Goal: Task Accomplishment & Management: Manage account settings

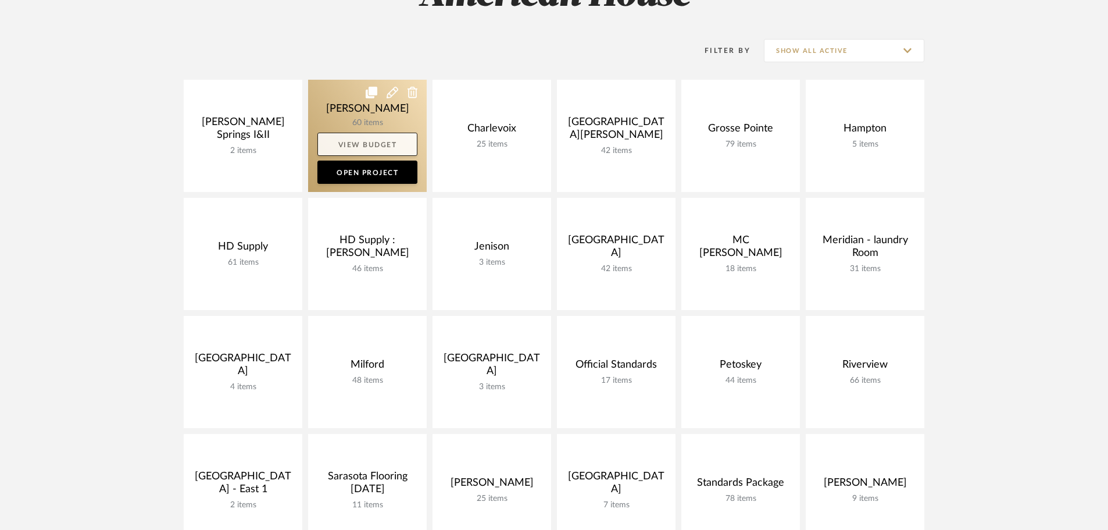
scroll to position [233, 0]
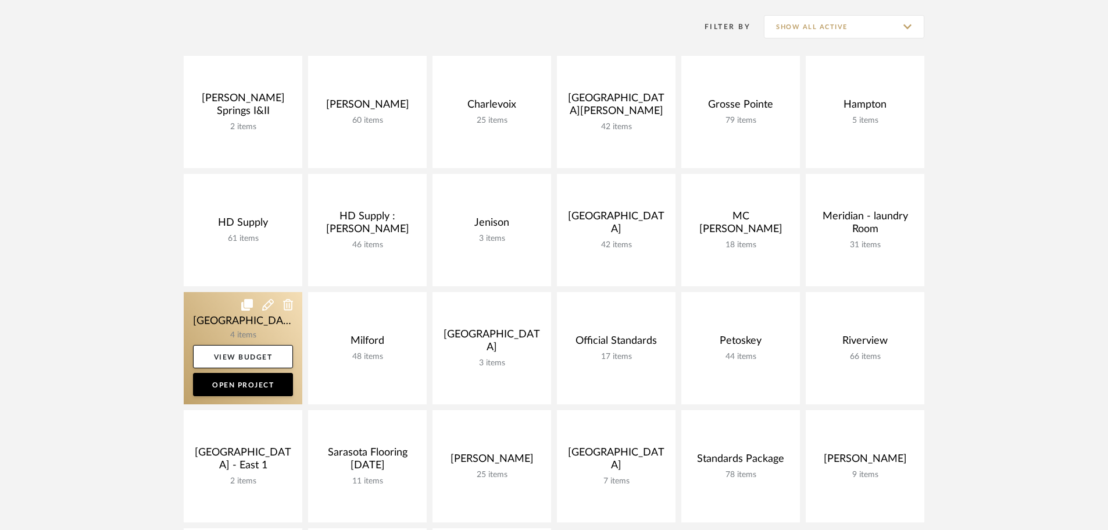
click at [207, 309] on link at bounding box center [243, 348] width 119 height 112
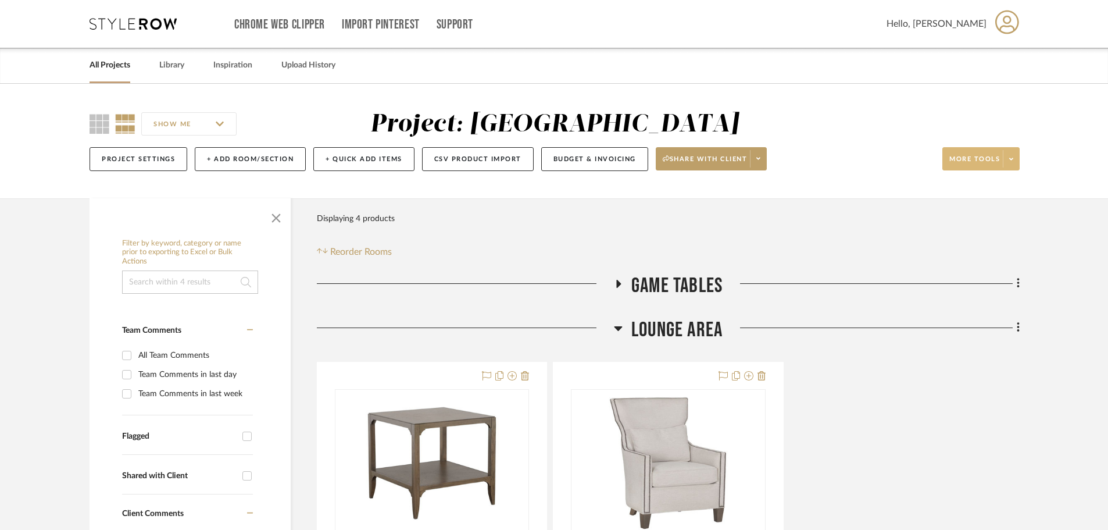
click at [1010, 158] on icon at bounding box center [1012, 159] width 4 height 2
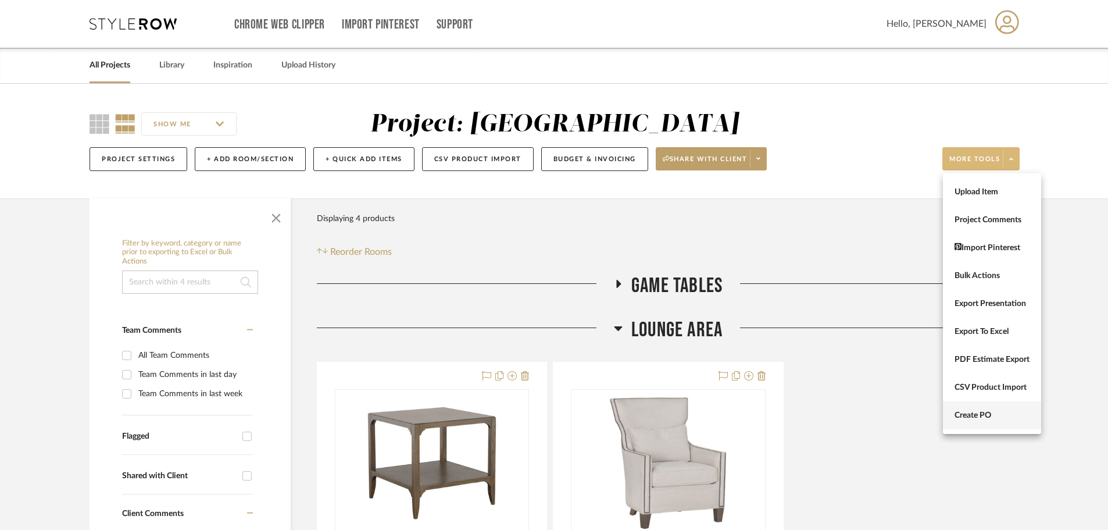
click at [971, 409] on button "Create PO" at bounding box center [992, 415] width 98 height 28
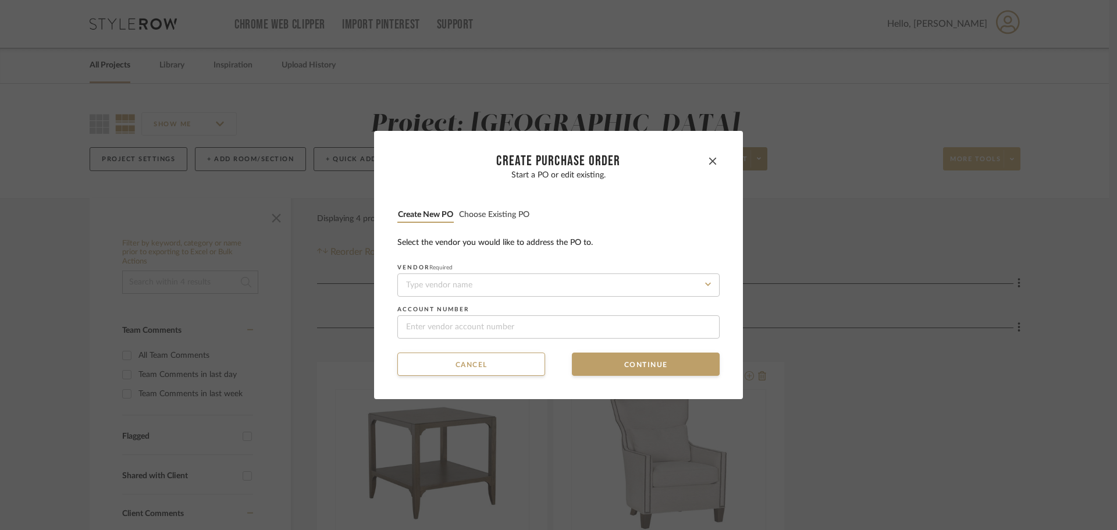
click at [491, 219] on button "Choose existing PO" at bounding box center [494, 214] width 72 height 11
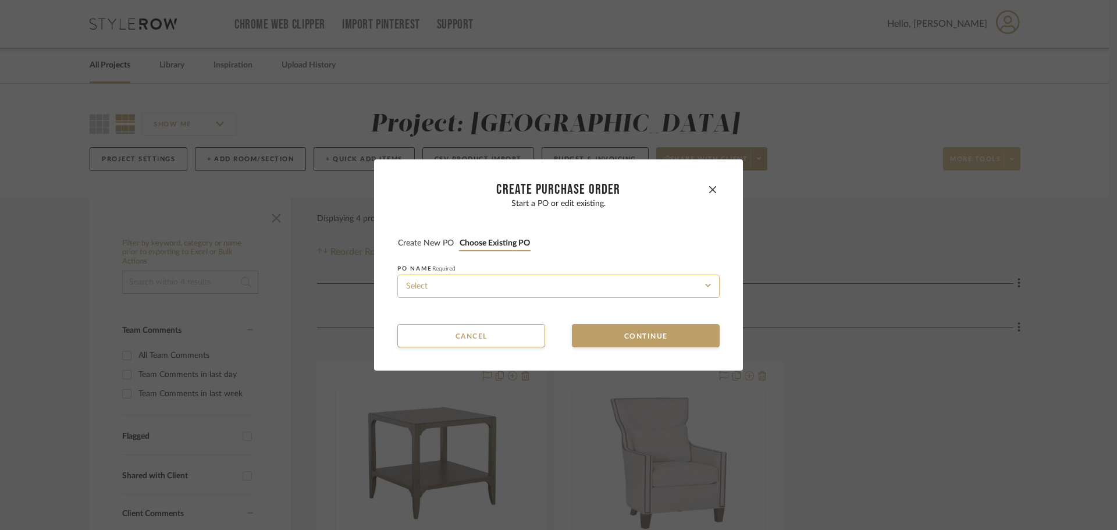
click at [484, 283] on input at bounding box center [558, 285] width 322 height 23
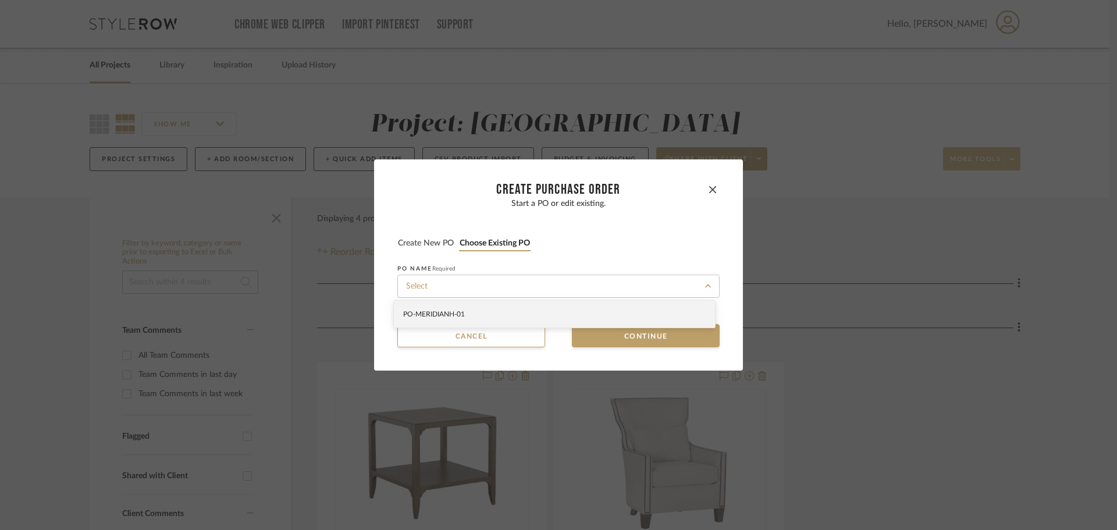
click at [479, 319] on div "PO-MERIDIANH-01" at bounding box center [554, 314] width 321 height 27
type input "PO-MERIDIANH-01"
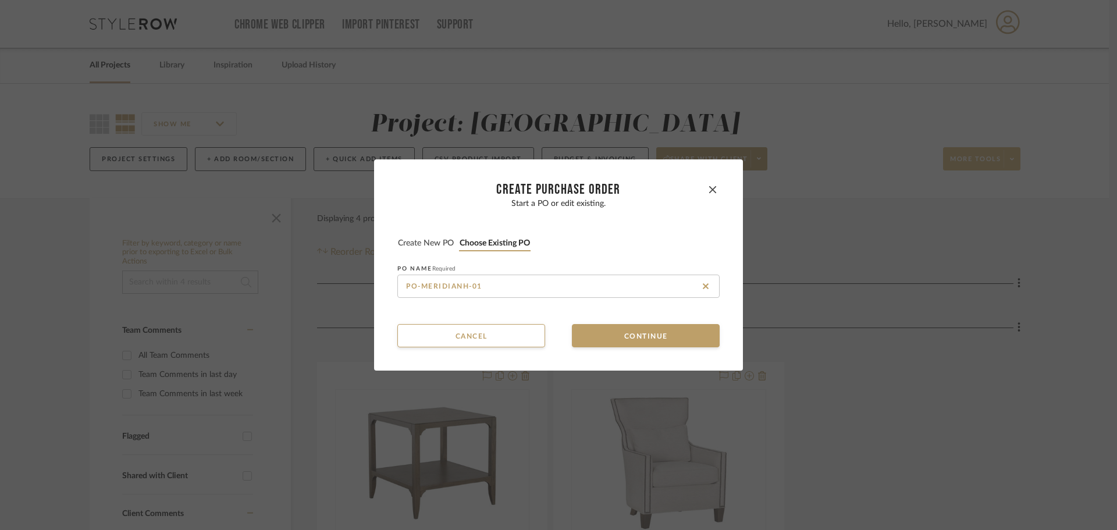
click at [626, 348] on dialog-content "CREATE Purchase order Start a PO or edit existing. Create new PO Choose existin…" at bounding box center [558, 264] width 369 height 211
click at [622, 340] on button "Continue" at bounding box center [646, 335] width 148 height 23
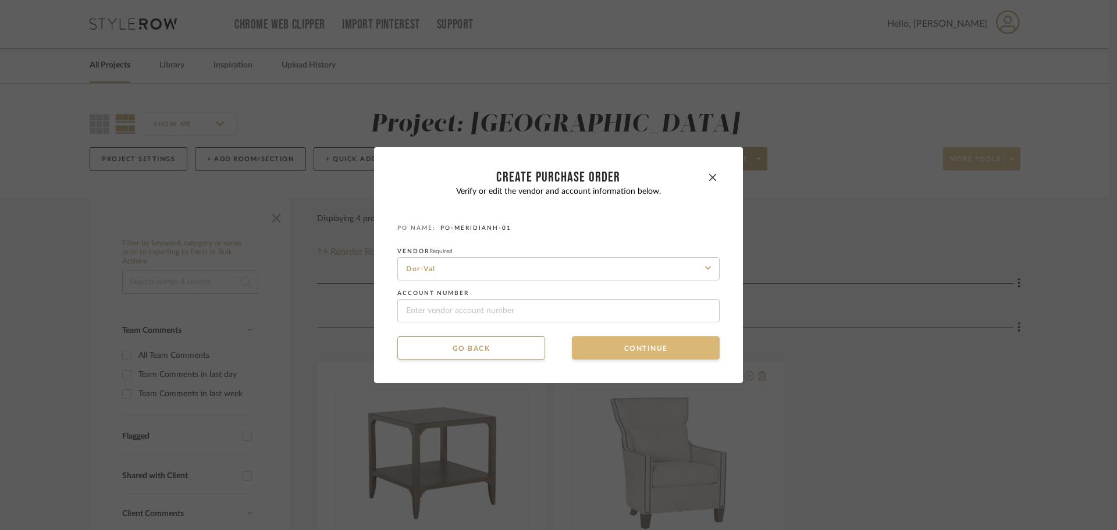
click at [622, 340] on button "Continue" at bounding box center [646, 347] width 148 height 23
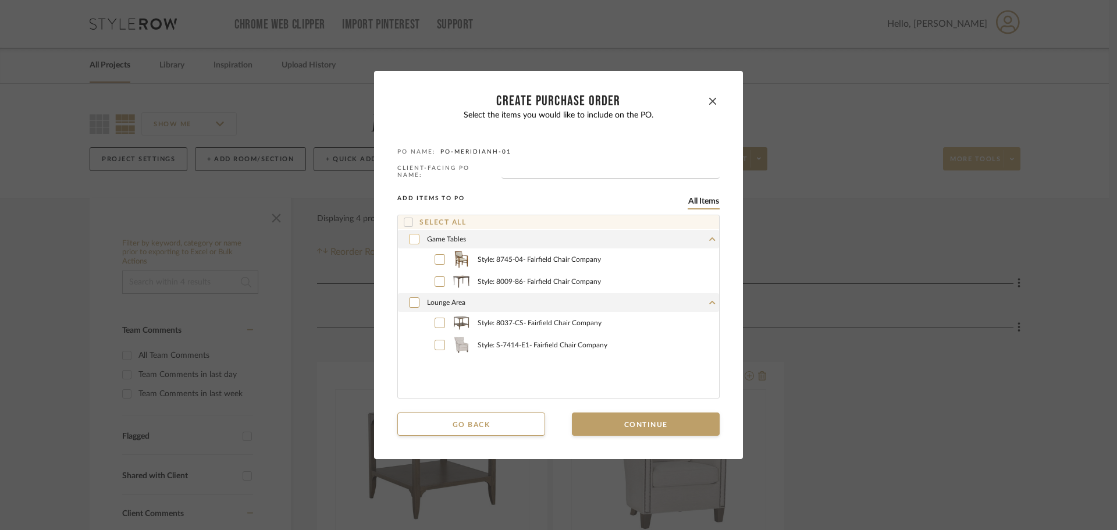
click at [411, 236] on icon at bounding box center [414, 239] width 7 height 8
click at [409, 299] on div at bounding box center [414, 302] width 10 height 10
click at [644, 419] on button "Continue" at bounding box center [646, 423] width 148 height 23
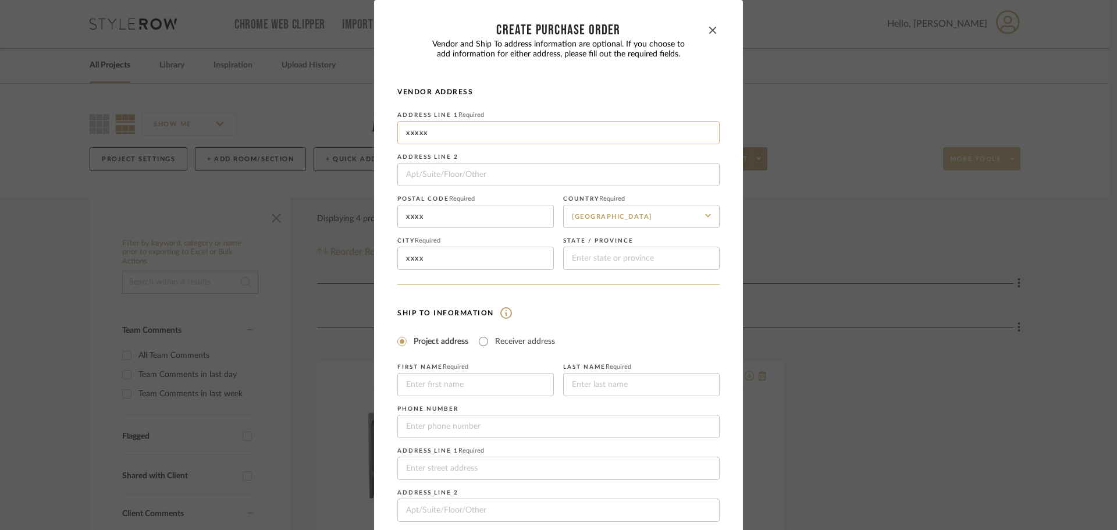
click at [465, 139] on input "xxxxx" at bounding box center [558, 132] width 322 height 23
click at [455, 375] on input at bounding box center [475, 384] width 156 height 23
type input "American"
type input "H"
click at [465, 379] on input "American" at bounding box center [475, 384] width 156 height 23
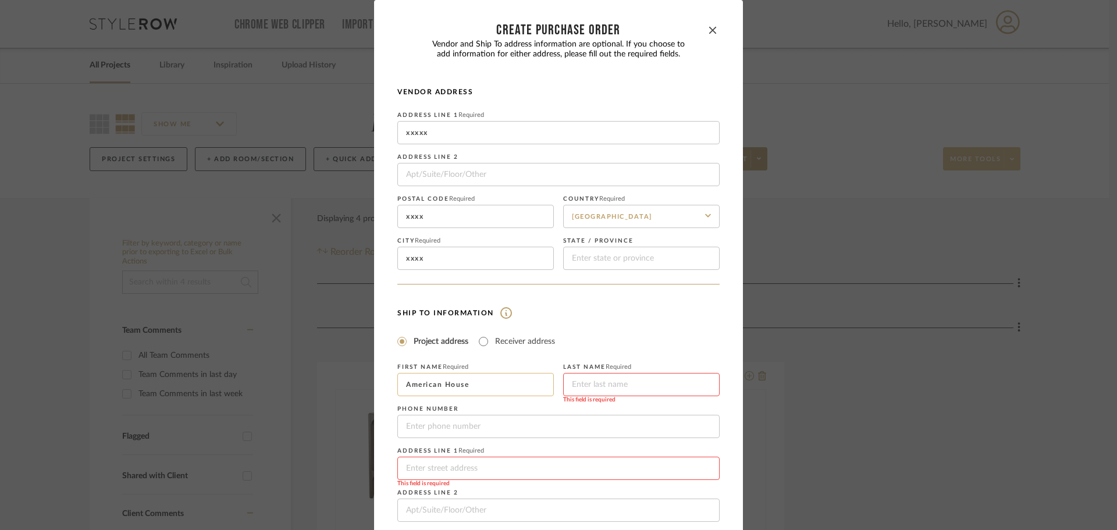
type input "American House"
click at [577, 382] on input "[PERSON_NAME]" at bounding box center [641, 384] width 156 height 23
type input "Meridian"
click at [480, 421] on input "tel" at bounding box center [558, 426] width 322 height 23
click at [436, 469] on input at bounding box center [558, 468] width 322 height 23
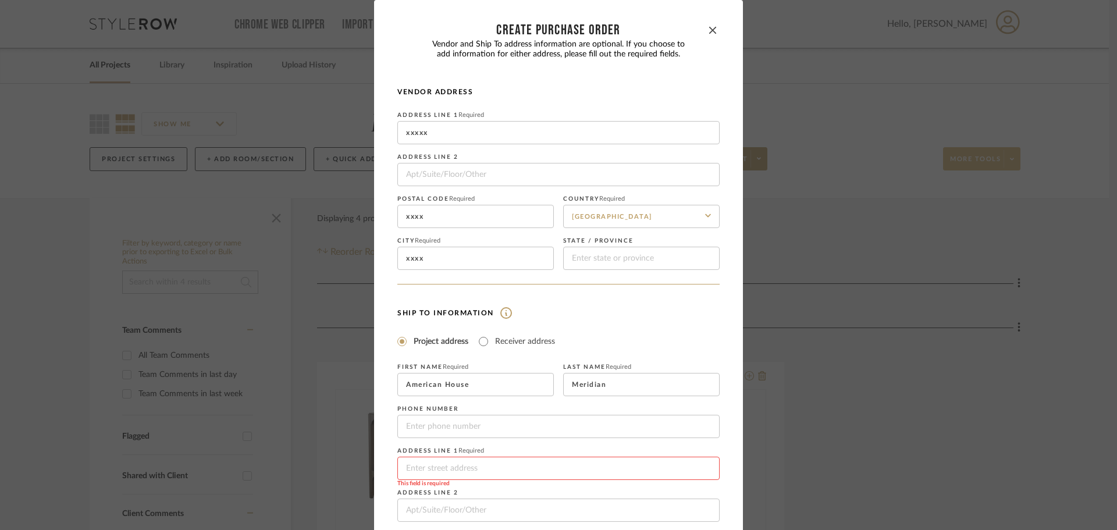
click at [425, 470] on input at bounding box center [558, 468] width 322 height 23
paste input "[STREET_ADDRESS][PERSON_NAME][PERSON_NAME]"
type input "[STREET_ADDRESS][PERSON_NAME][PERSON_NAME]"
click at [505, 441] on div "First Name Required American House Last Name Required Meridian Phone number Add…" at bounding box center [558, 479] width 322 height 251
click at [496, 432] on input "tel" at bounding box center [558, 426] width 322 height 23
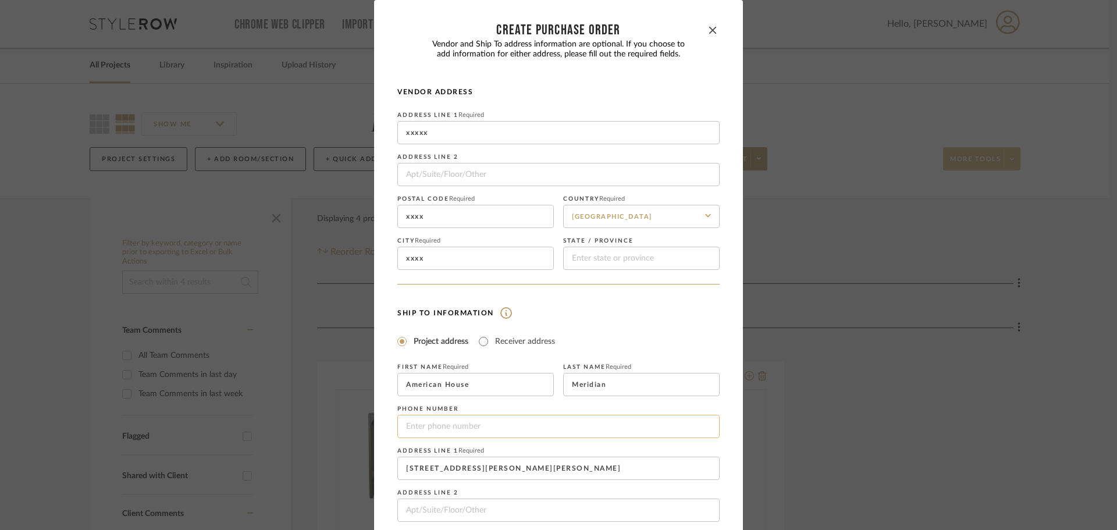
click at [492, 427] on input "tel" at bounding box center [558, 426] width 322 height 23
click at [457, 427] on input "tel" at bounding box center [558, 426] width 322 height 23
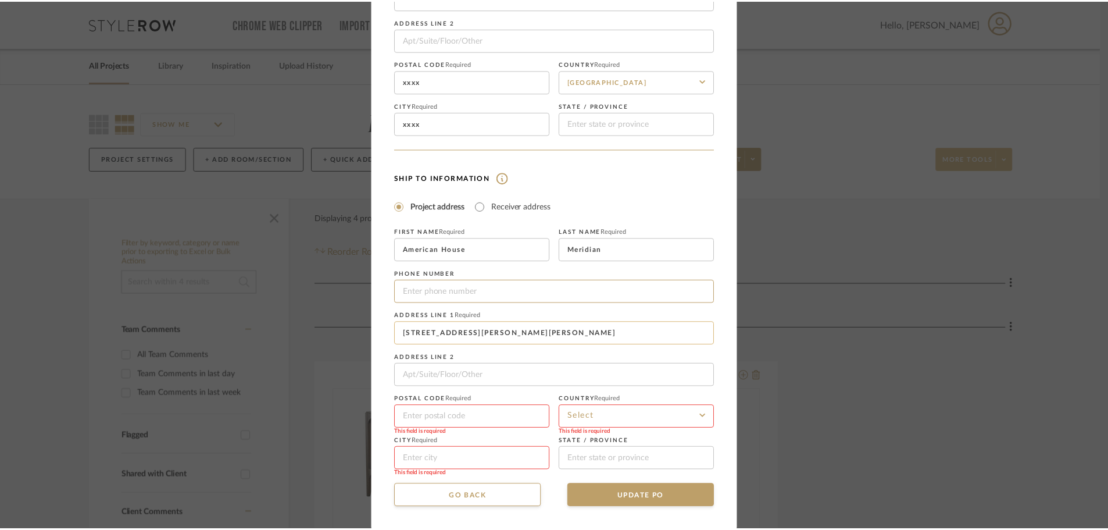
scroll to position [136, 0]
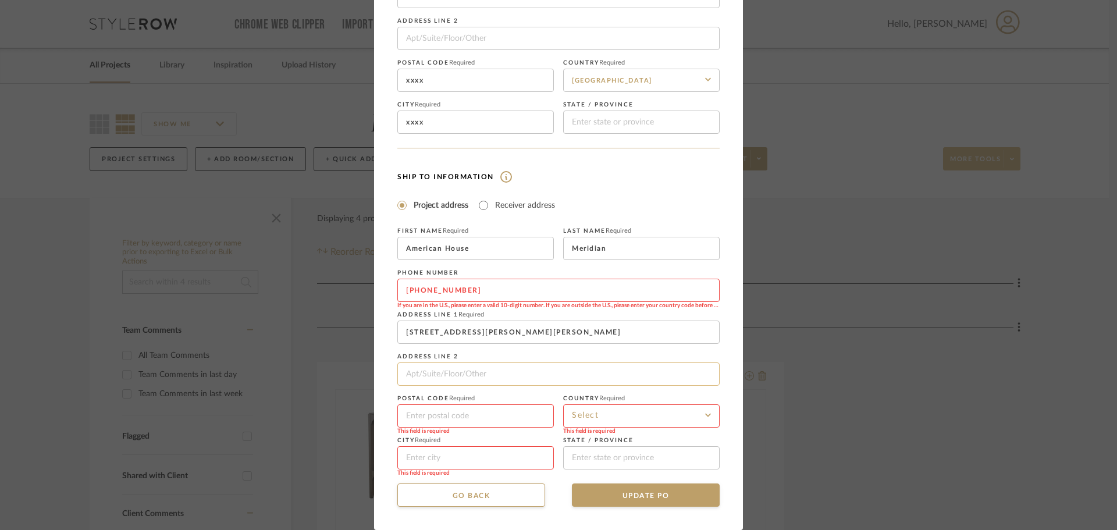
type input "[PHONE_NUMBER]"
click at [576, 370] on input at bounding box center [558, 373] width 322 height 23
click at [537, 331] on input "[STREET_ADDRESS][PERSON_NAME][PERSON_NAME]" at bounding box center [558, 331] width 322 height 23
type input "[STREET_ADDRESS][PERSON_NAME][PERSON_NAME]"
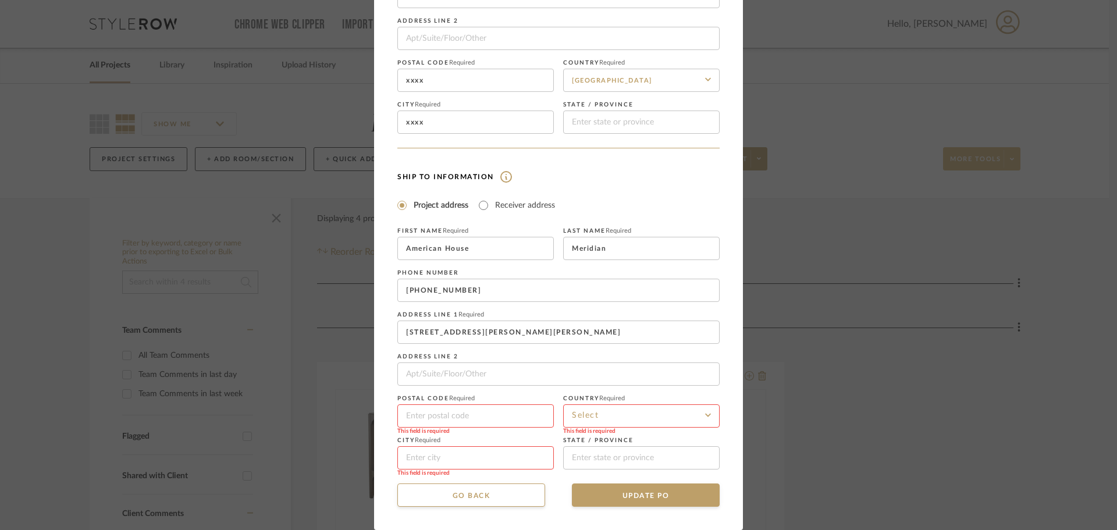
click at [438, 417] on input at bounding box center [475, 415] width 156 height 23
paste input "48840"
type input "48840"
click at [486, 331] on input "[STREET_ADDRESS][PERSON_NAME][PERSON_NAME]" at bounding box center [558, 331] width 322 height 23
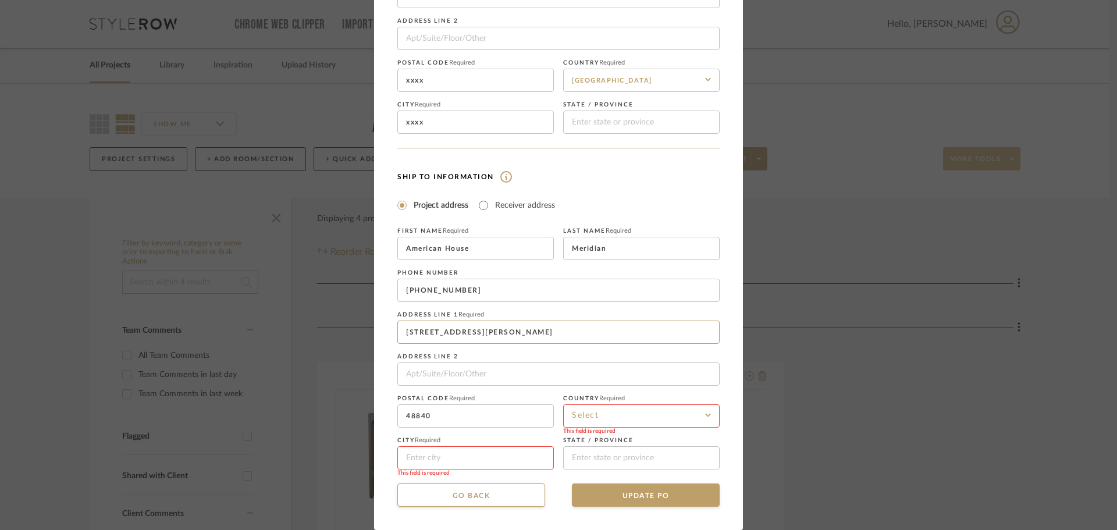
type input "[STREET_ADDRESS][PERSON_NAME]"
click at [501, 458] on input at bounding box center [475, 457] width 156 height 23
paste input "[PERSON_NAME]"
type input "[PERSON_NAME]"
click at [576, 420] on input at bounding box center [641, 415] width 156 height 23
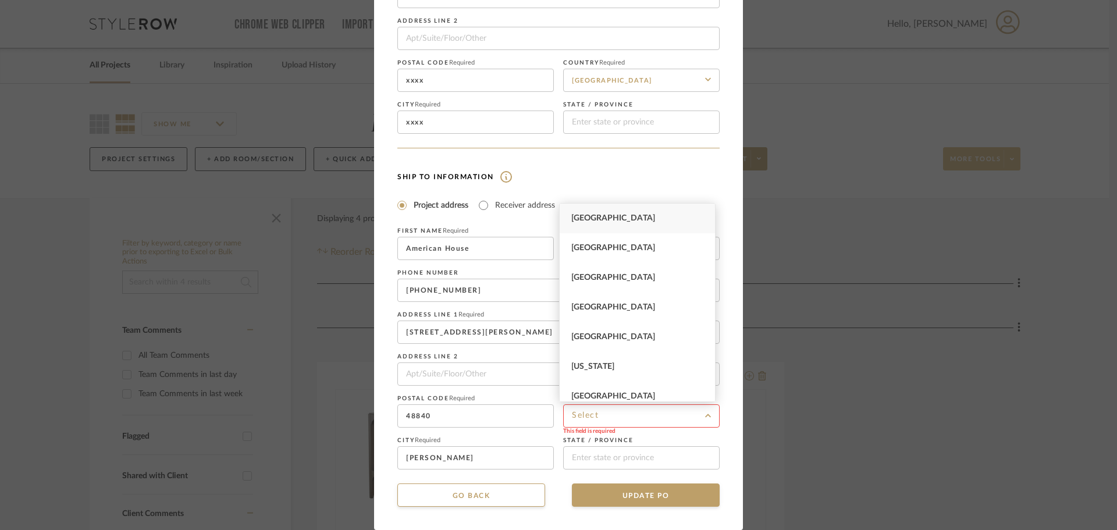
click at [594, 216] on span "[GEOGRAPHIC_DATA]" at bounding box center [613, 218] width 84 height 8
type input "[GEOGRAPHIC_DATA]"
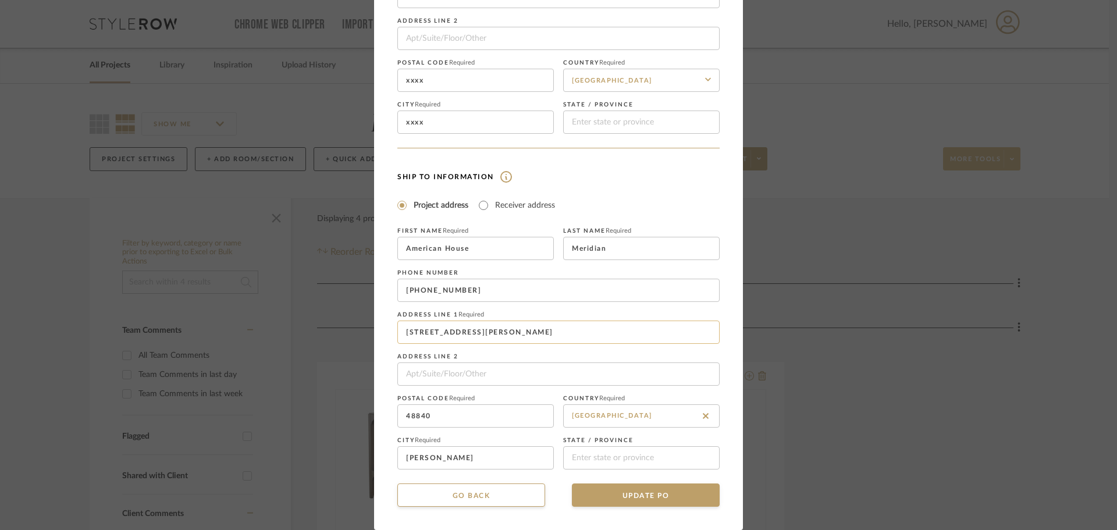
click at [480, 335] on input "[STREET_ADDRESS][PERSON_NAME]" at bounding box center [558, 331] width 322 height 23
type input "[STREET_ADDRESS][PERSON_NAME] ,"
click at [591, 456] on input at bounding box center [641, 457] width 156 height 23
paste input "MI"
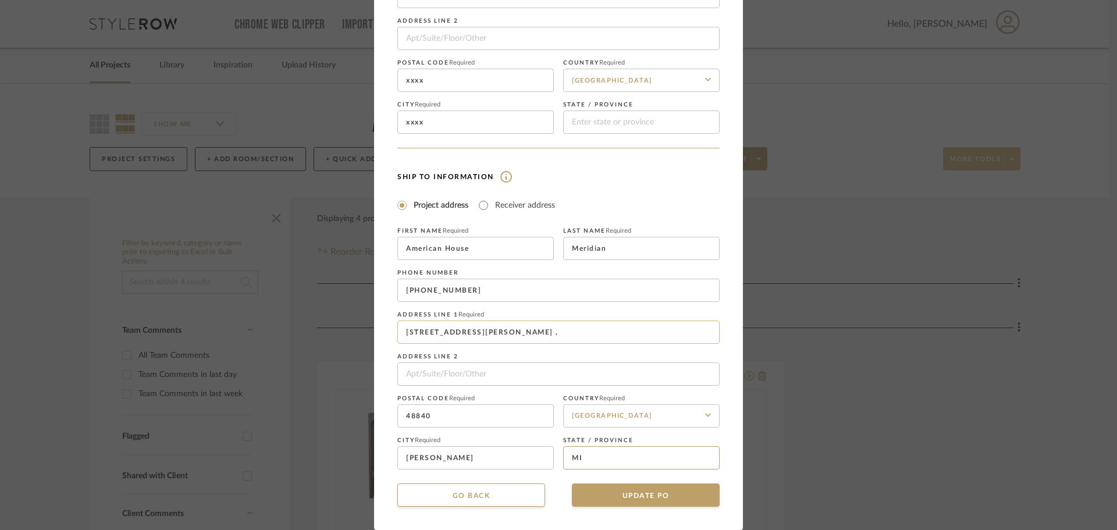
type input "MI"
click at [500, 337] on input "[STREET_ADDRESS][PERSON_NAME] ," at bounding box center [558, 331] width 322 height 23
type input "[STREET_ADDRESS][PERSON_NAME]"
click at [585, 494] on button "UPDATE PO" at bounding box center [646, 494] width 148 height 23
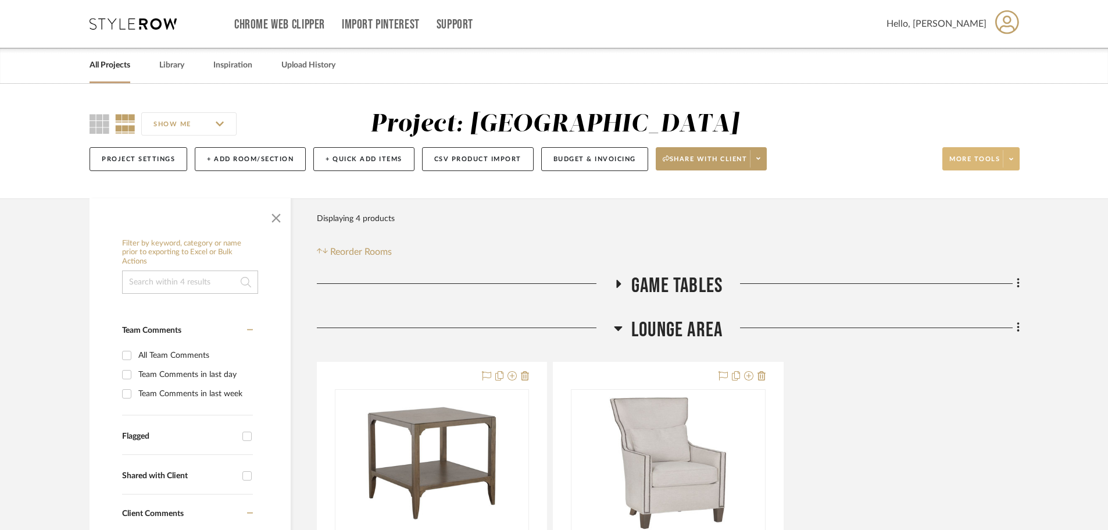
click at [138, 28] on icon at bounding box center [133, 24] width 87 height 12
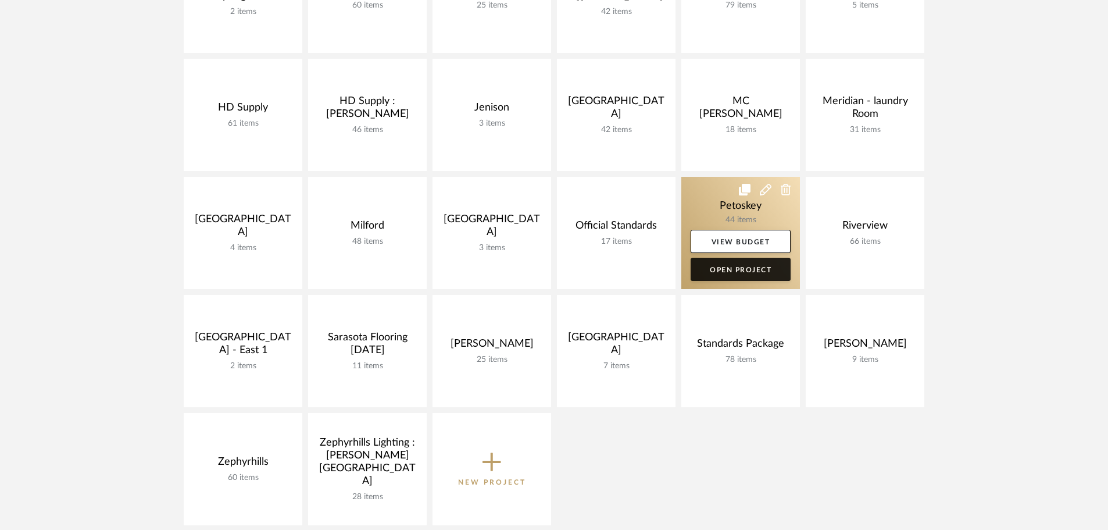
scroll to position [349, 0]
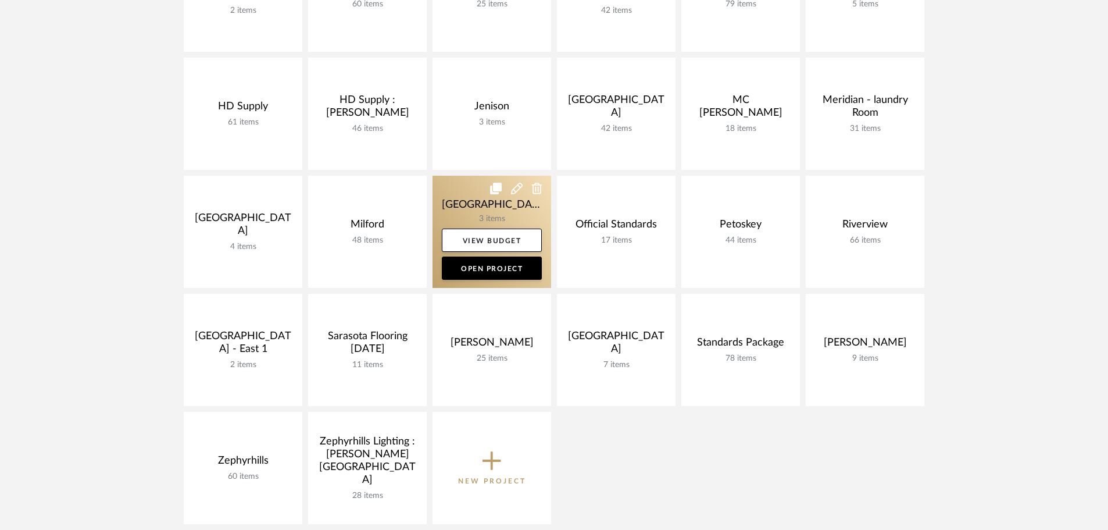
click at [465, 187] on link at bounding box center [492, 232] width 119 height 112
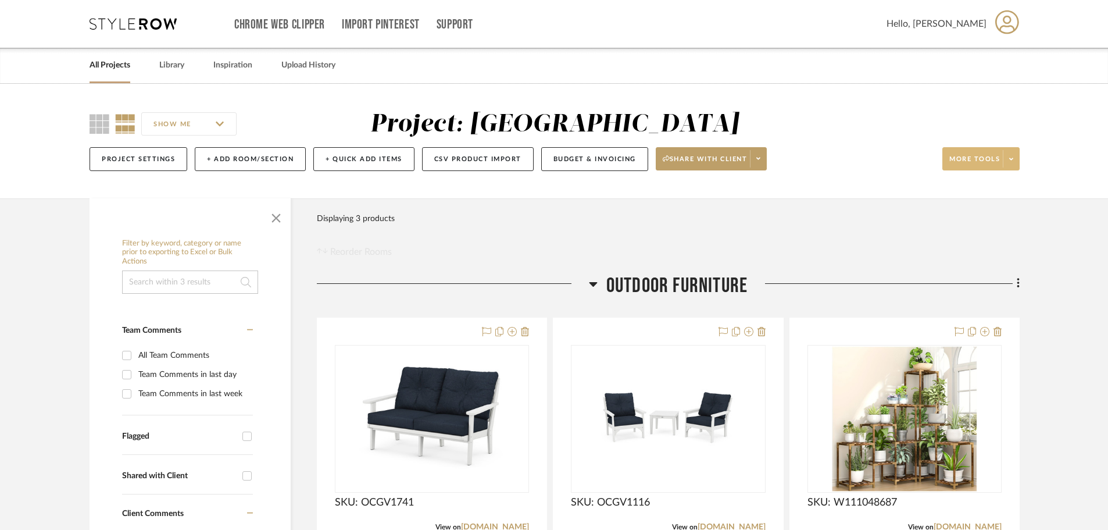
click at [1009, 166] on span at bounding box center [1011, 158] width 16 height 17
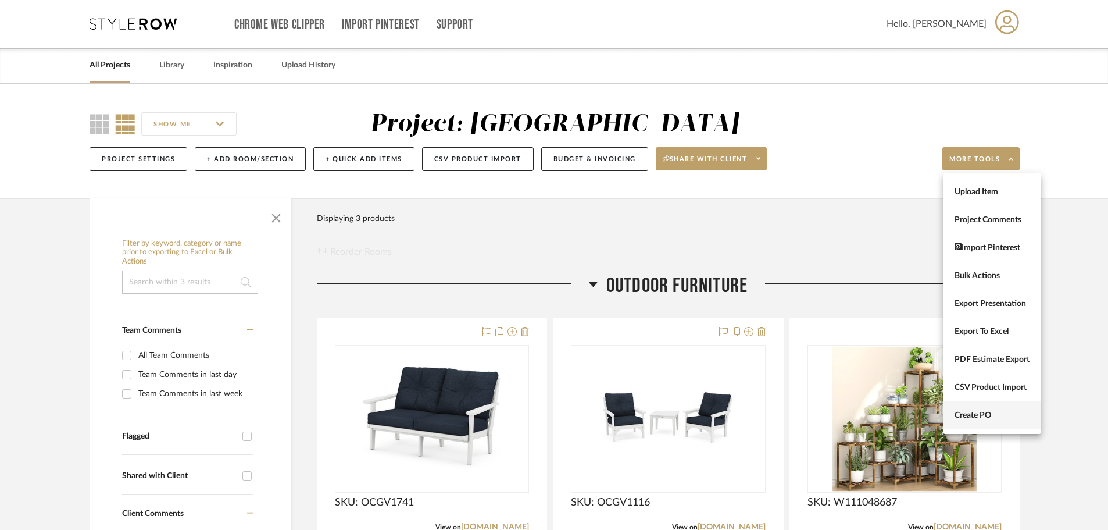
click at [985, 407] on button "Create PO" at bounding box center [992, 415] width 98 height 28
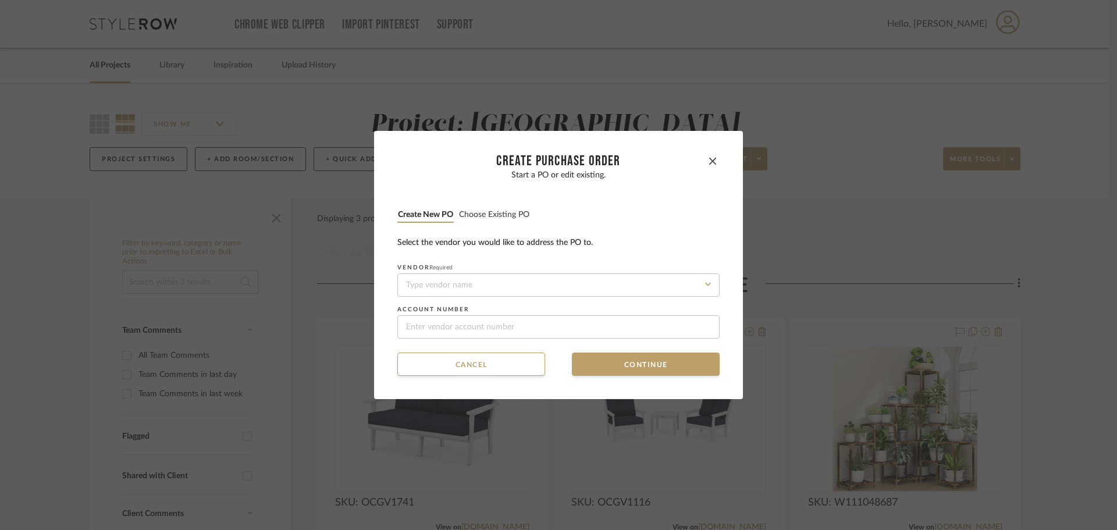
click at [488, 210] on button "Choose existing PO" at bounding box center [494, 214] width 72 height 11
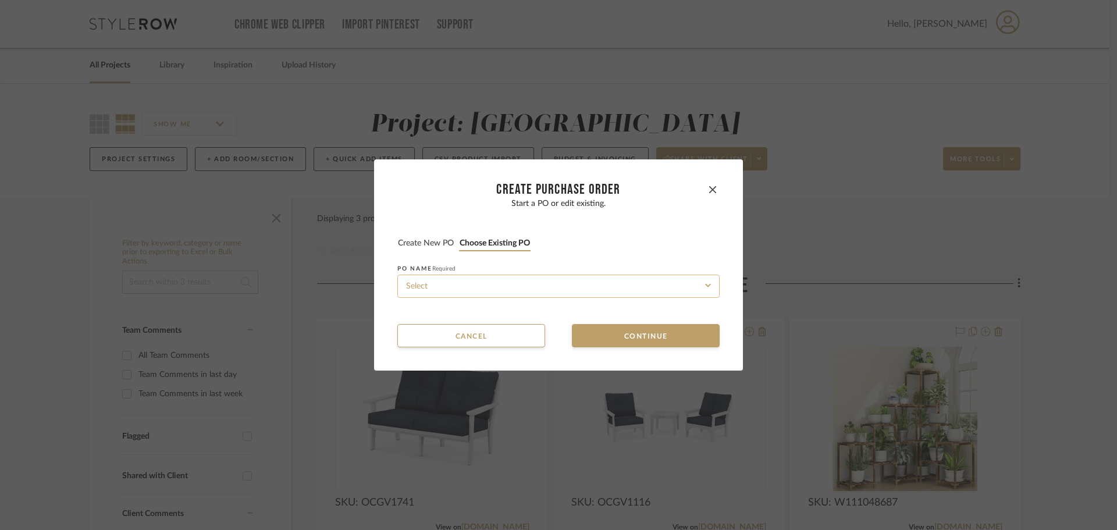
click at [491, 277] on input at bounding box center [558, 285] width 322 height 23
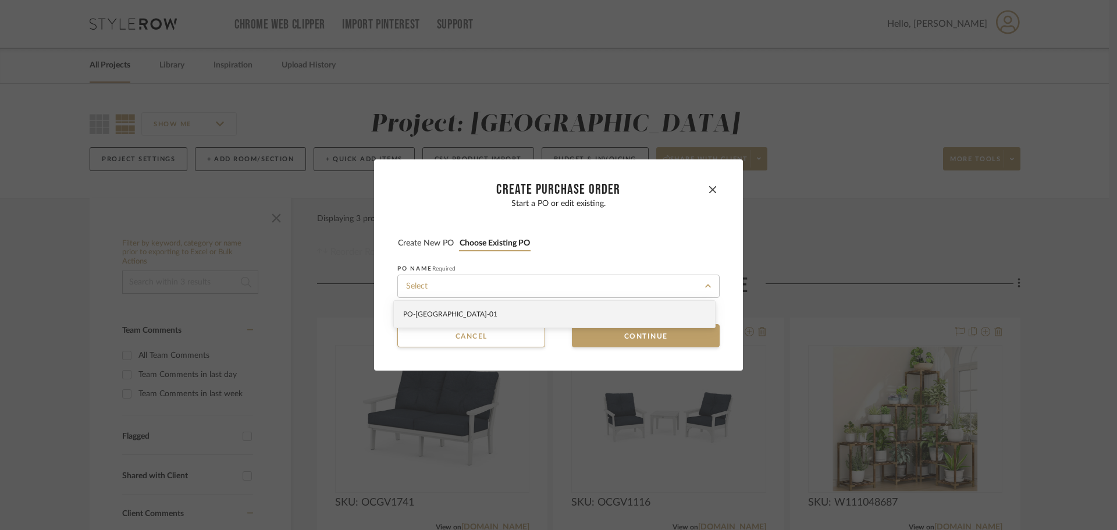
click at [493, 308] on div "PO-[GEOGRAPHIC_DATA]-01" at bounding box center [554, 314] width 321 height 27
type input "PO-[GEOGRAPHIC_DATA]-01"
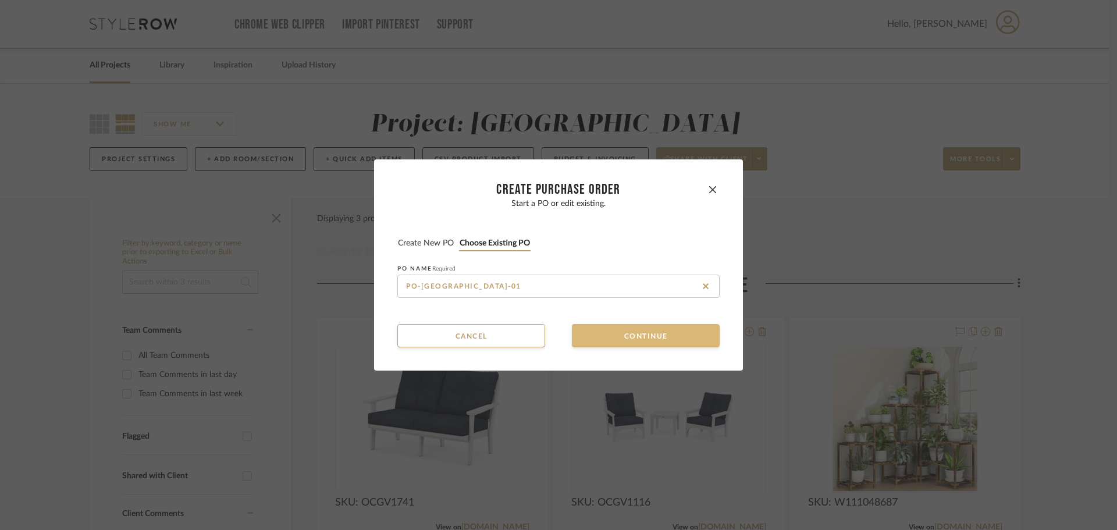
click at [593, 328] on button "Continue" at bounding box center [646, 335] width 148 height 23
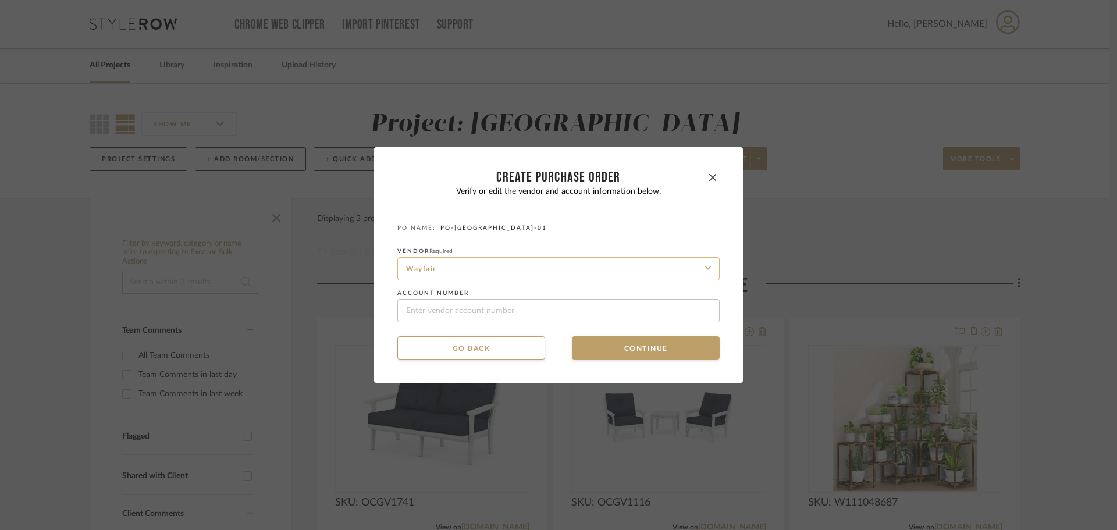
click at [511, 267] on input "Wayfair" at bounding box center [558, 268] width 322 height 23
click at [492, 347] on button "Go back" at bounding box center [471, 347] width 148 height 23
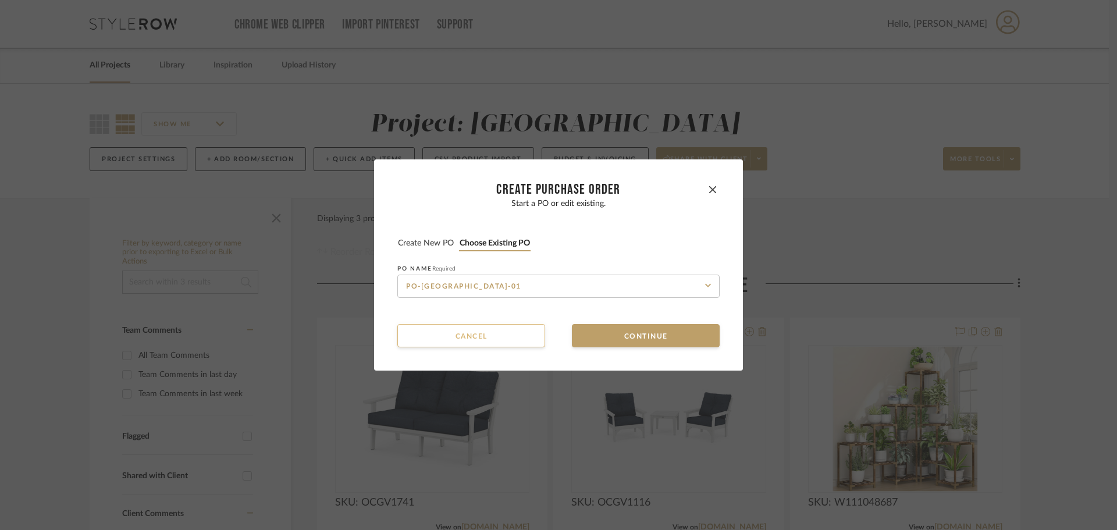
click at [495, 340] on button "Cancel" at bounding box center [471, 335] width 148 height 23
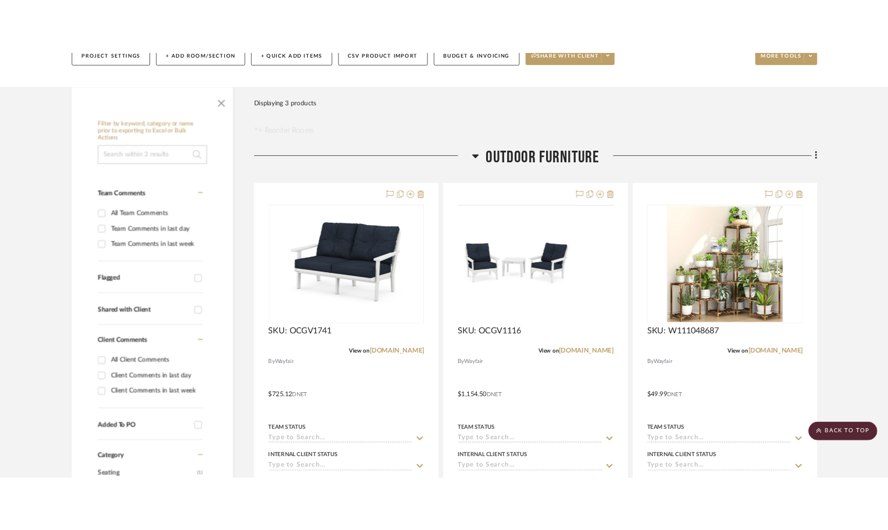
scroll to position [155, 0]
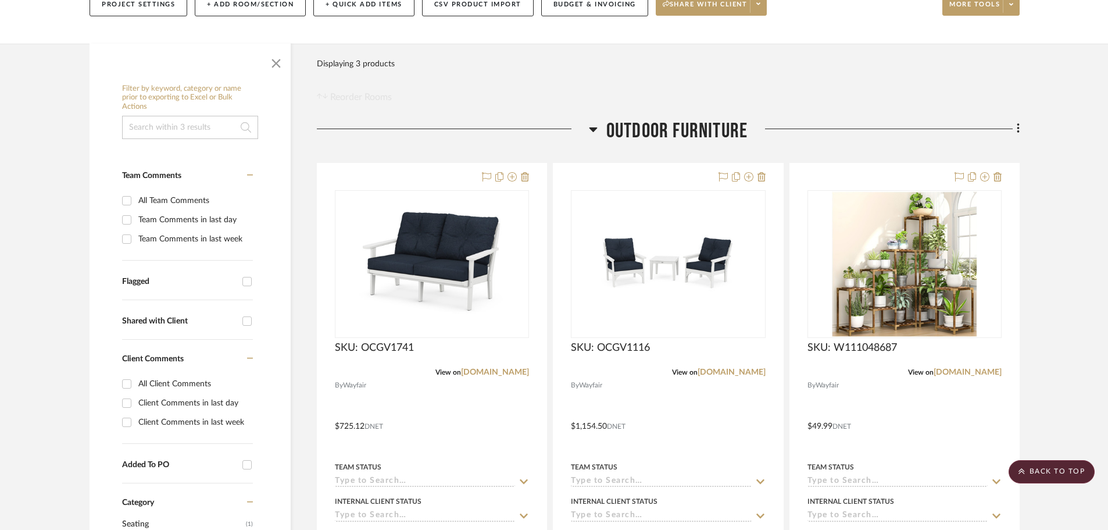
click at [594, 131] on icon at bounding box center [593, 129] width 8 height 5
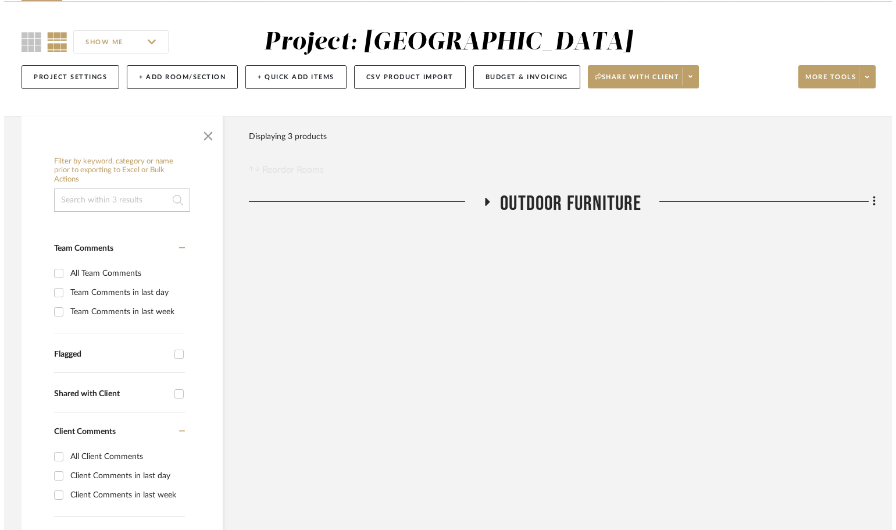
scroll to position [0, 0]
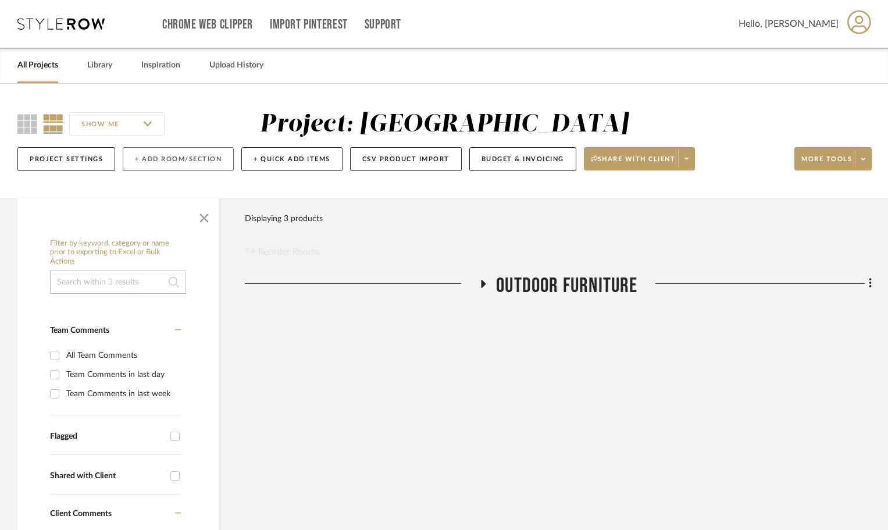
click at [192, 161] on button "+ Add Room/Section" at bounding box center [178, 159] width 111 height 24
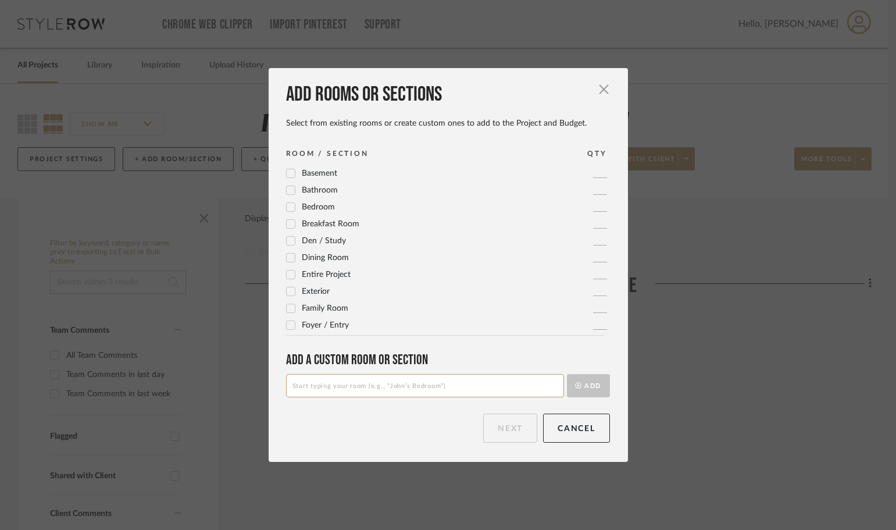
click at [319, 378] on input at bounding box center [425, 385] width 278 height 23
type input "Dining Room"
click at [591, 377] on button "Add" at bounding box center [588, 385] width 43 height 23
click at [398, 390] on input at bounding box center [425, 385] width 278 height 23
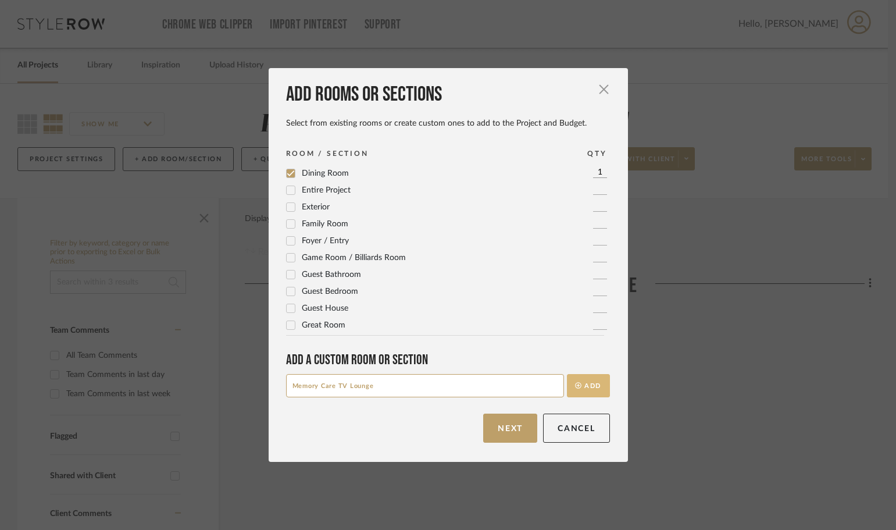
type input "Memory Care TV Lounge"
click at [585, 388] on button "Add" at bounding box center [588, 385] width 43 height 23
click at [333, 387] on input at bounding box center [425, 385] width 278 height 23
type input "P"
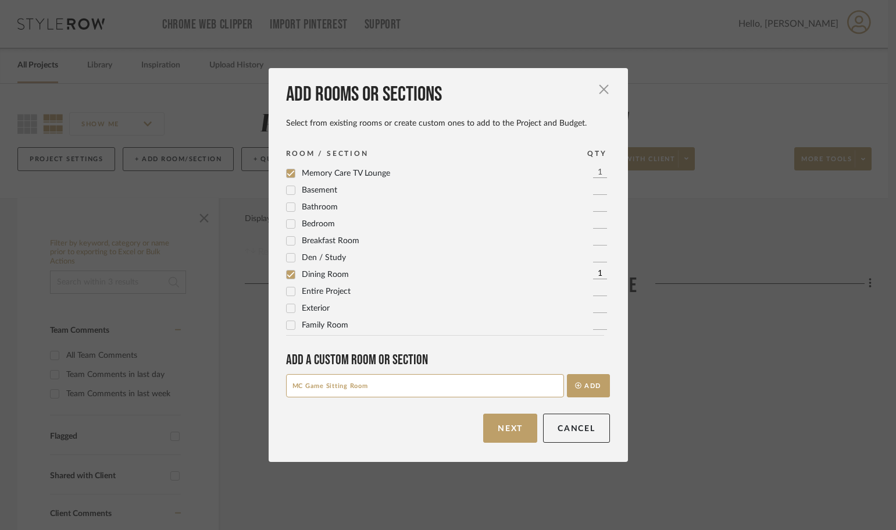
type input "MC Game Sitting Room"
click at [341, 394] on input "MC Game Sitting Room" at bounding box center [425, 385] width 278 height 23
click at [587, 383] on button "Add" at bounding box center [588, 385] width 43 height 23
click at [411, 388] on input at bounding box center [425, 385] width 278 height 23
type input "P"
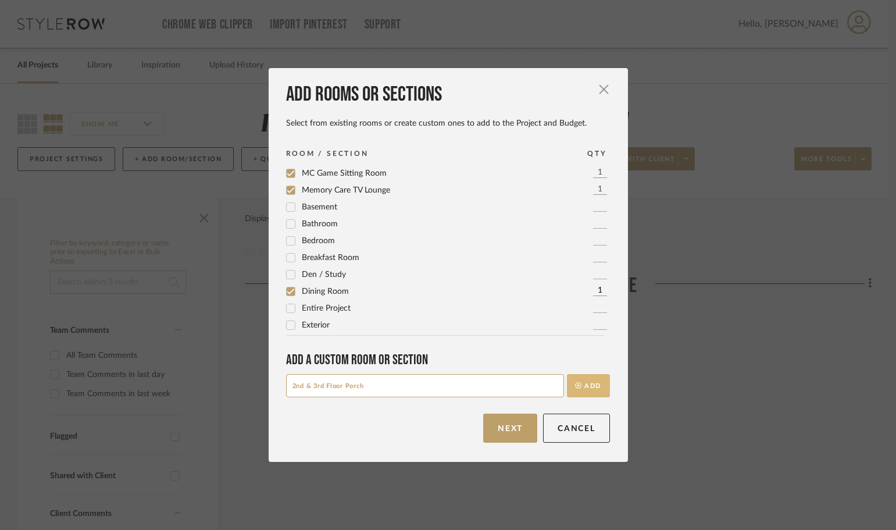
type input "2nd & 3rd Floor Porch"
click at [583, 387] on button "Add" at bounding box center [588, 385] width 43 height 23
click at [310, 394] on input at bounding box center [425, 385] width 278 height 23
click at [341, 383] on input "Courtyard Cusshions" at bounding box center [425, 385] width 278 height 23
type input "Courtyard Cushions"
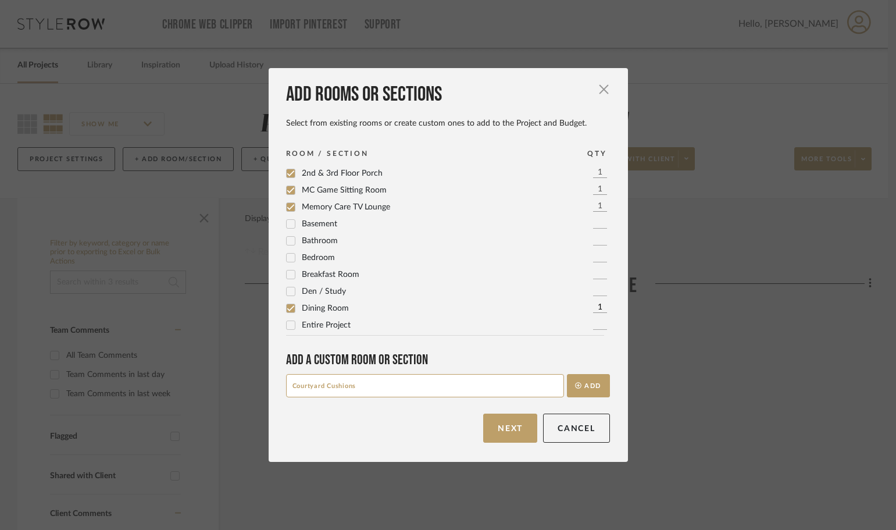
click at [401, 416] on div "Next Cancel" at bounding box center [448, 427] width 324 height 29
click at [591, 377] on button "Add" at bounding box center [588, 385] width 43 height 23
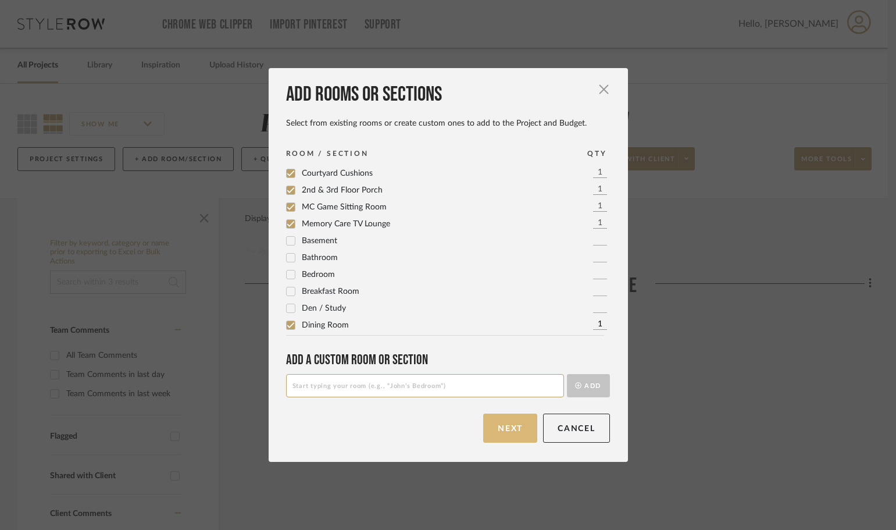
click at [516, 419] on button "Next" at bounding box center [510, 427] width 54 height 29
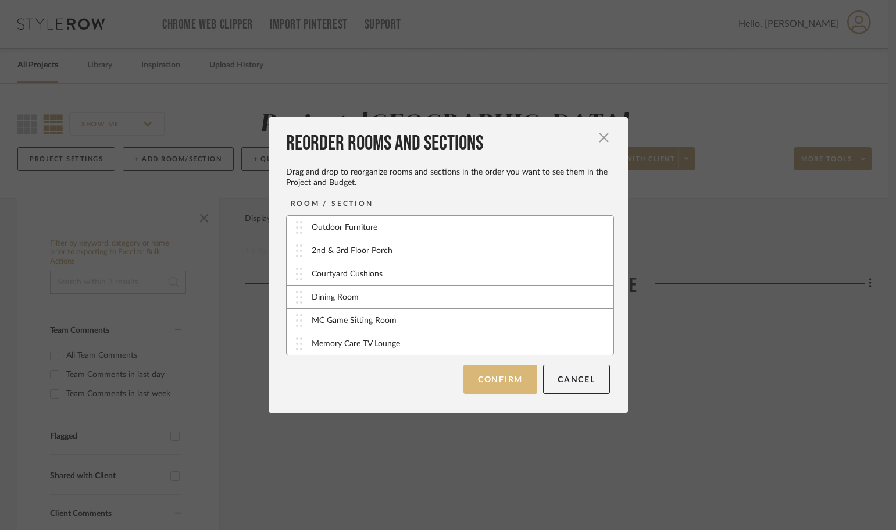
click at [484, 380] on button "Confirm" at bounding box center [500, 379] width 74 height 29
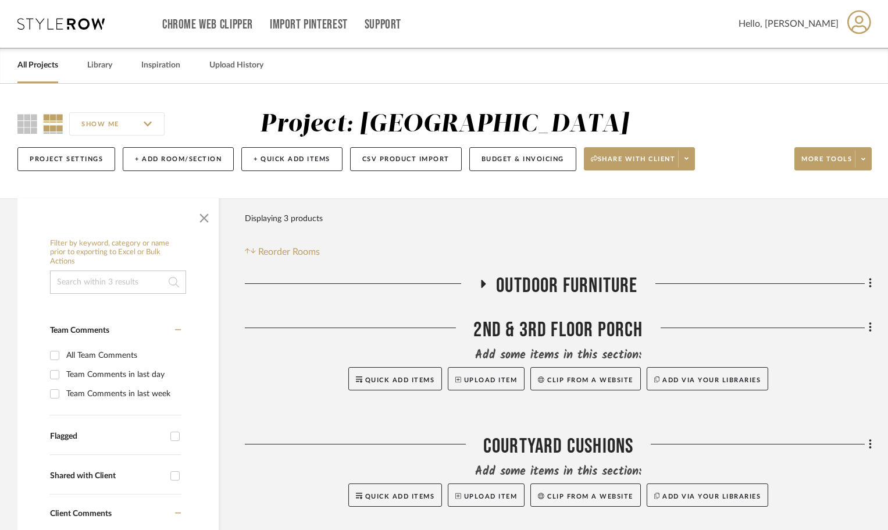
click at [477, 279] on icon at bounding box center [483, 283] width 14 height 9
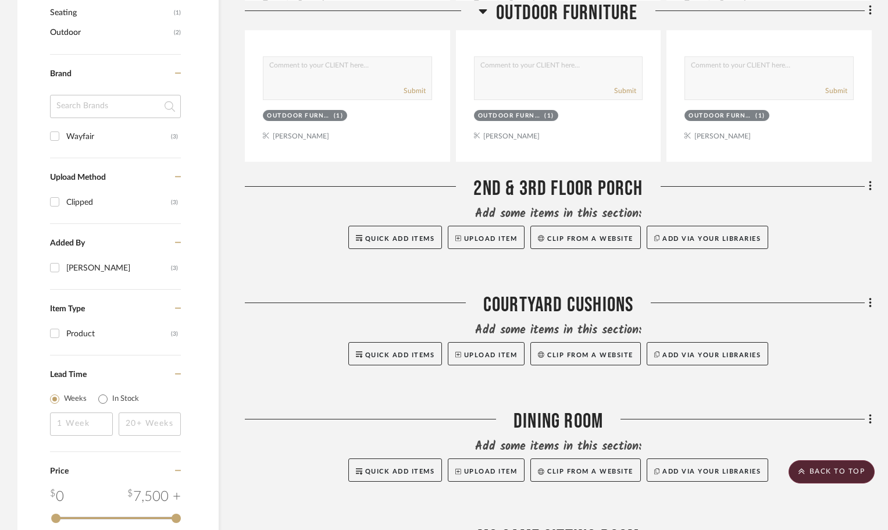
scroll to position [491, 0]
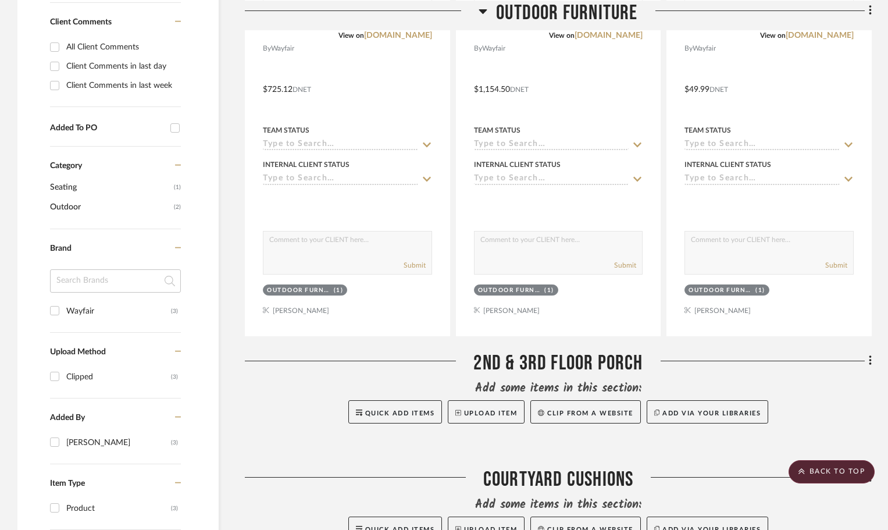
click at [872, 361] on div "Filter by keyword, category or name prior to exporting to Excel or Bulk Actions…" at bounding box center [444, 324] width 888 height 1235
click at [869, 361] on icon at bounding box center [870, 361] width 2 height 10
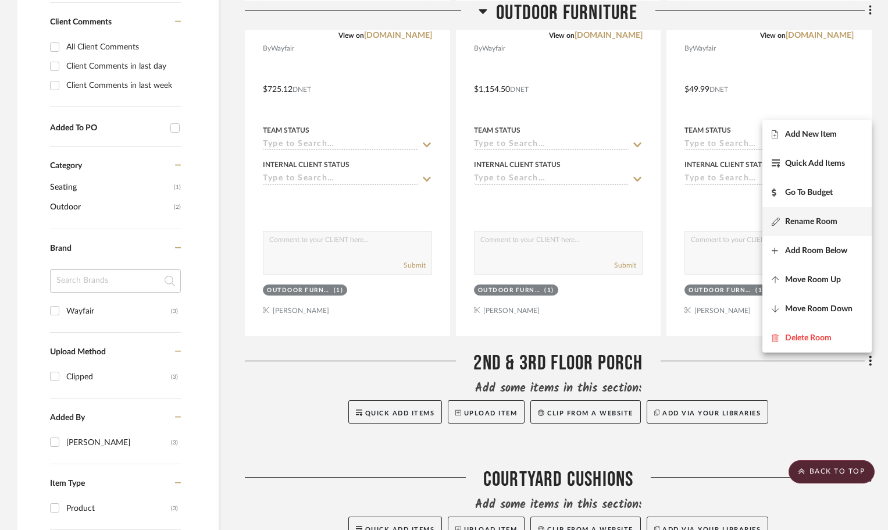
click at [809, 221] on span "Rename Room" at bounding box center [811, 221] width 52 height 10
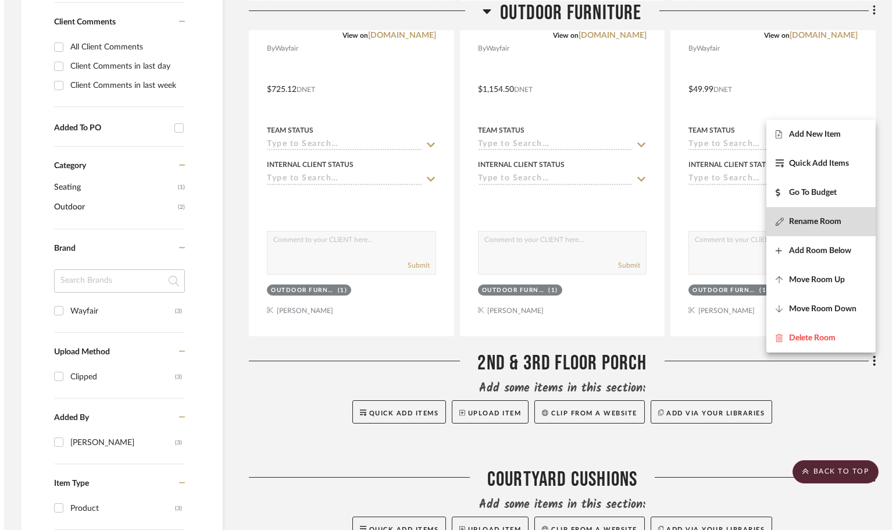
scroll to position [0, 0]
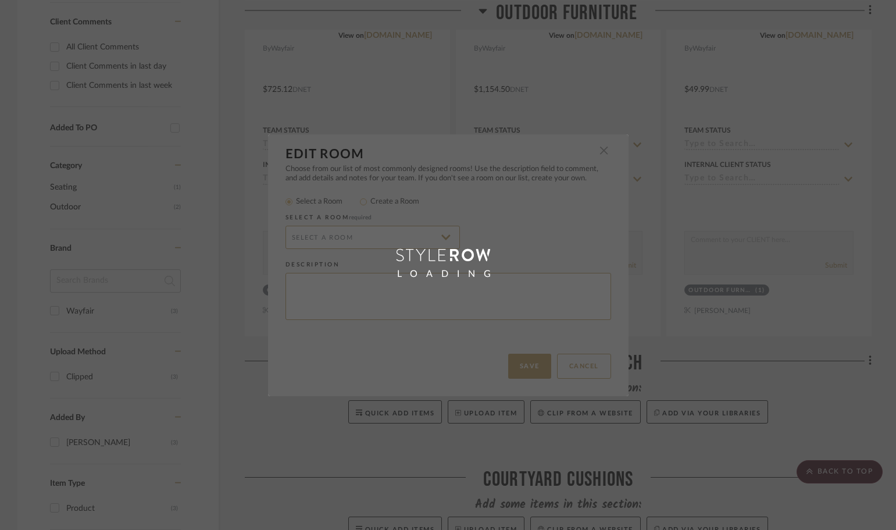
radio input "false"
radio input "true"
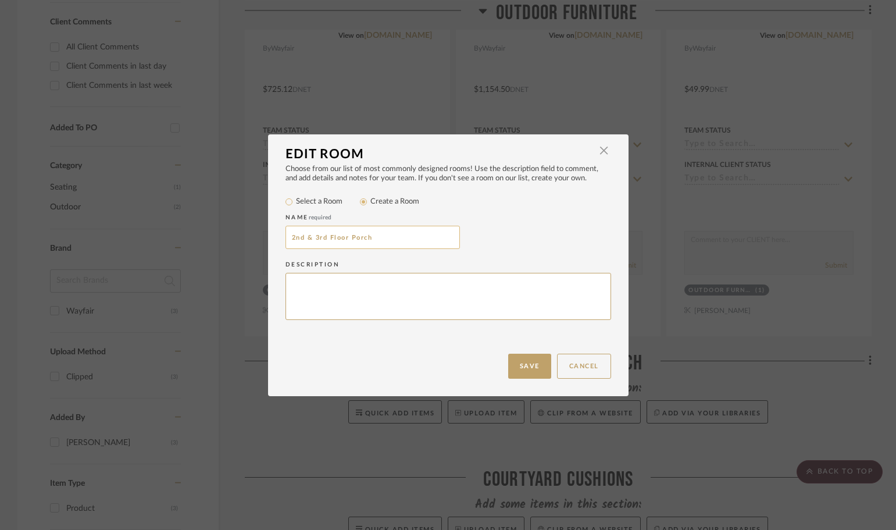
click at [369, 242] on input "2nd & 3rd Floor Porch" at bounding box center [373, 237] width 174 height 23
click at [593, 142] on span "button" at bounding box center [604, 150] width 23 height 23
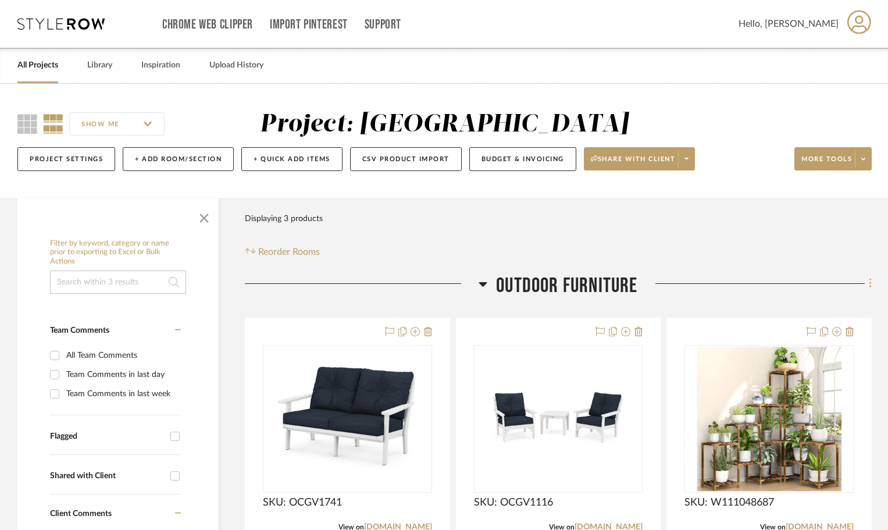
click at [869, 280] on icon at bounding box center [870, 283] width 3 height 13
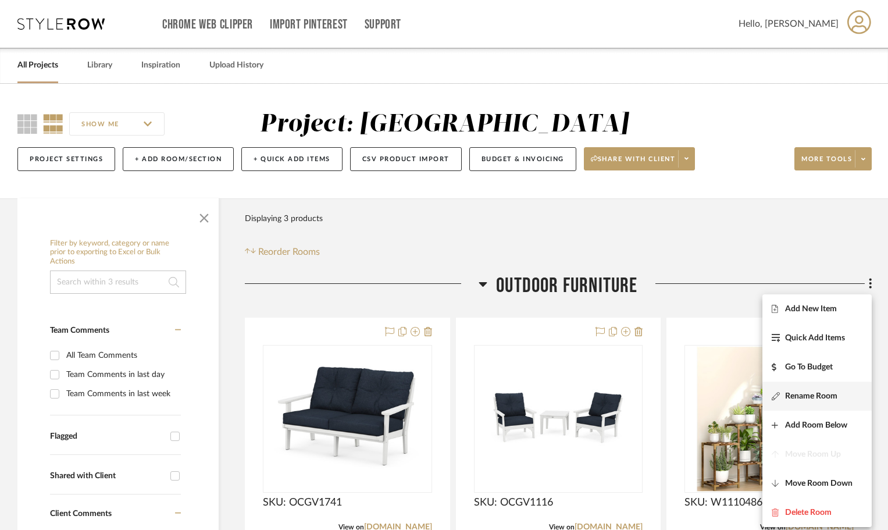
click at [819, 398] on span "Rename Room" at bounding box center [811, 396] width 52 height 10
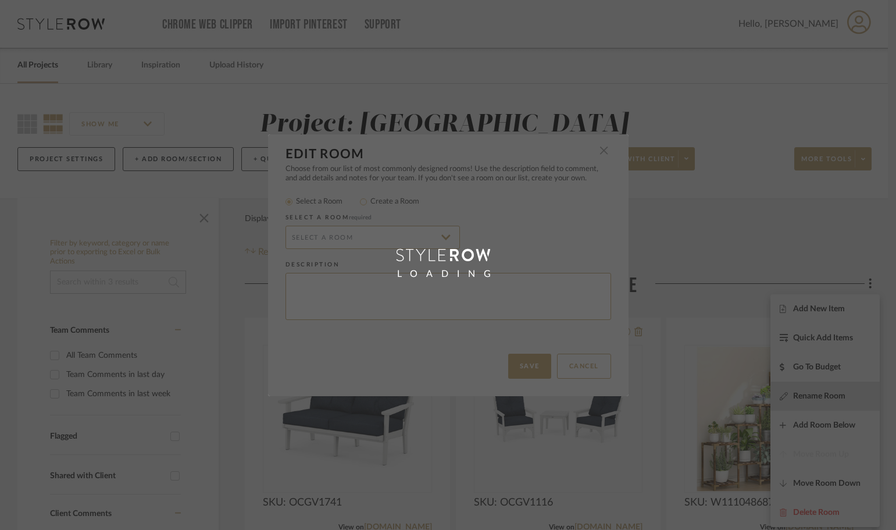
radio input "false"
radio input "true"
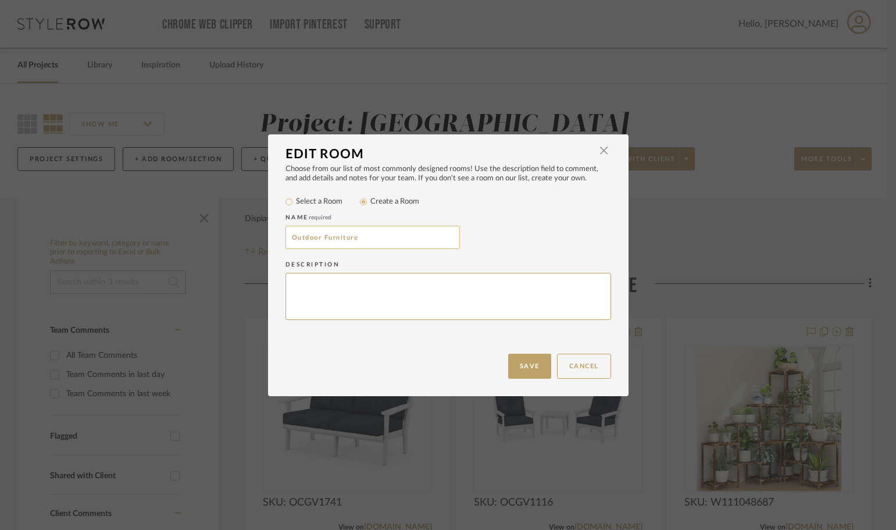
click at [363, 237] on input "Outdoor Furniture" at bounding box center [373, 237] width 174 height 23
paste input "2nd & 3rd Floor Porch"
type input "2nd & 3rd Floor Porch"
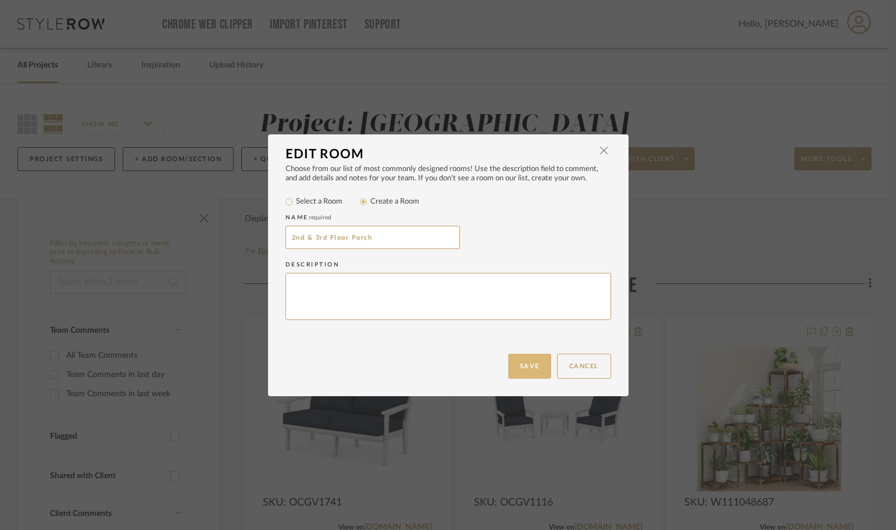
click at [512, 359] on button "Save" at bounding box center [529, 366] width 43 height 25
click at [580, 370] on button "Cancel" at bounding box center [584, 366] width 54 height 25
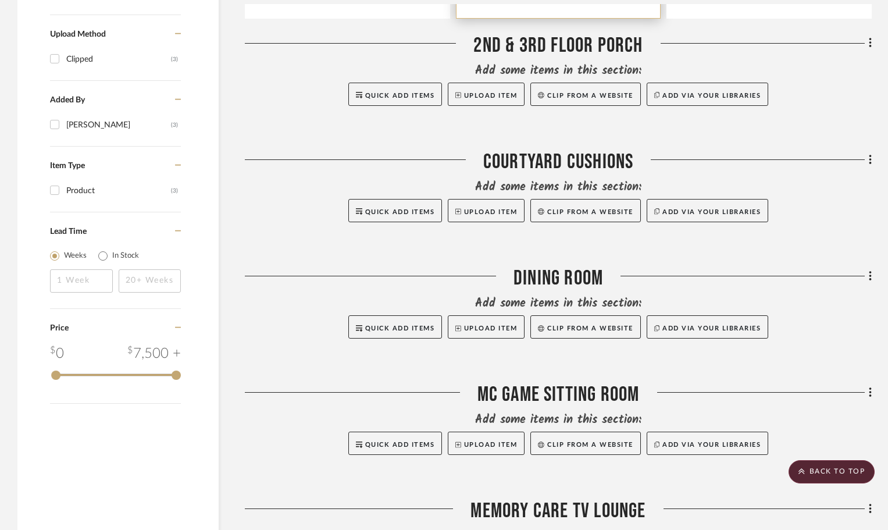
scroll to position [698, 0]
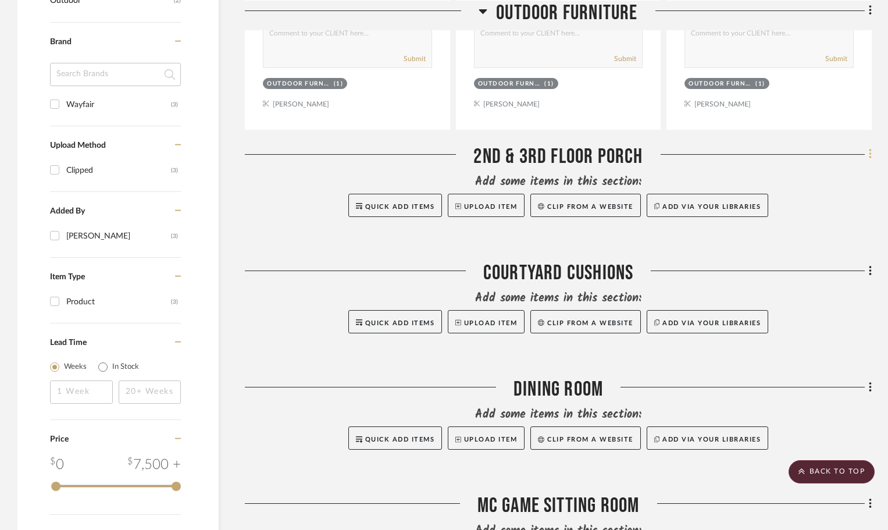
click at [869, 156] on icon at bounding box center [870, 154] width 3 height 13
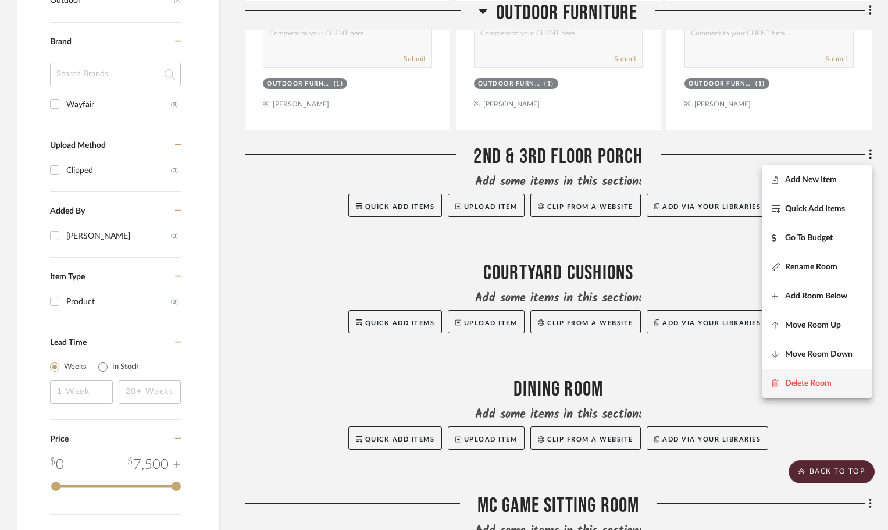
click at [829, 374] on button "Delete Room" at bounding box center [816, 383] width 109 height 29
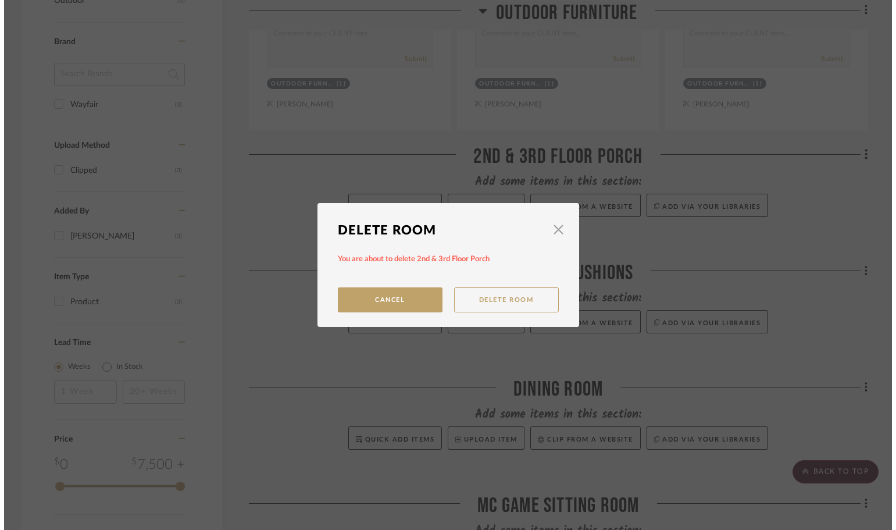
scroll to position [0, 0]
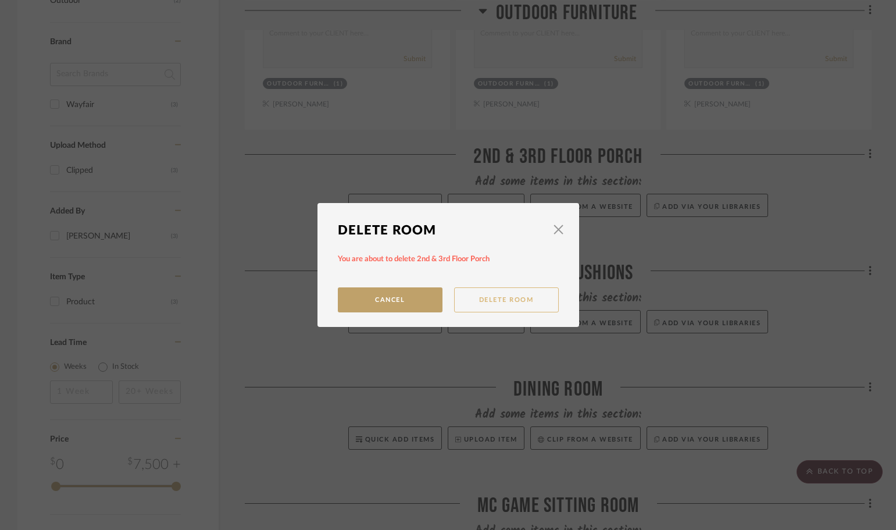
click at [473, 296] on button "Delete Room" at bounding box center [506, 299] width 105 height 25
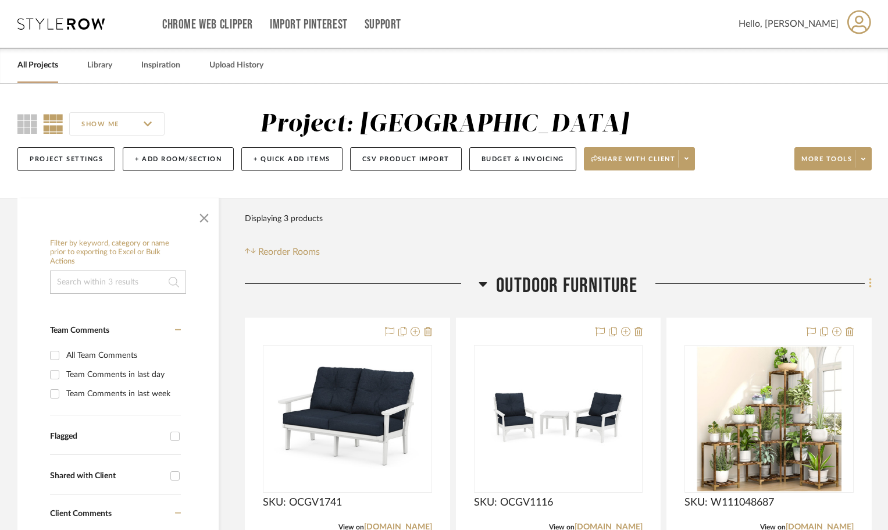
click at [871, 281] on icon at bounding box center [870, 283] width 3 height 13
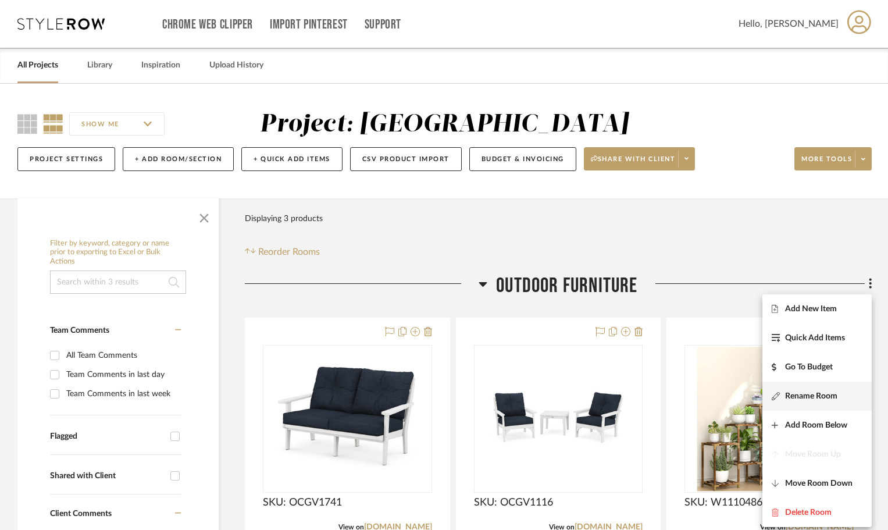
click at [826, 397] on span "Rename Room" at bounding box center [811, 396] width 52 height 10
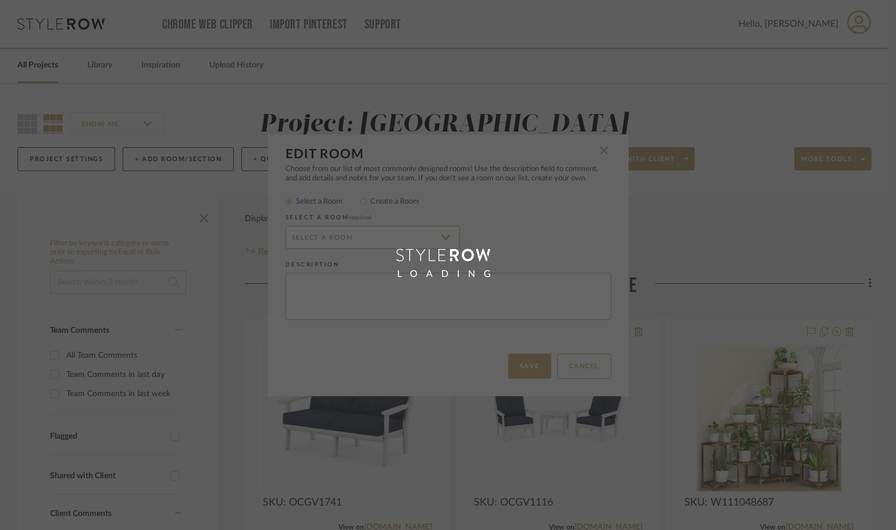
radio input "false"
radio input "true"
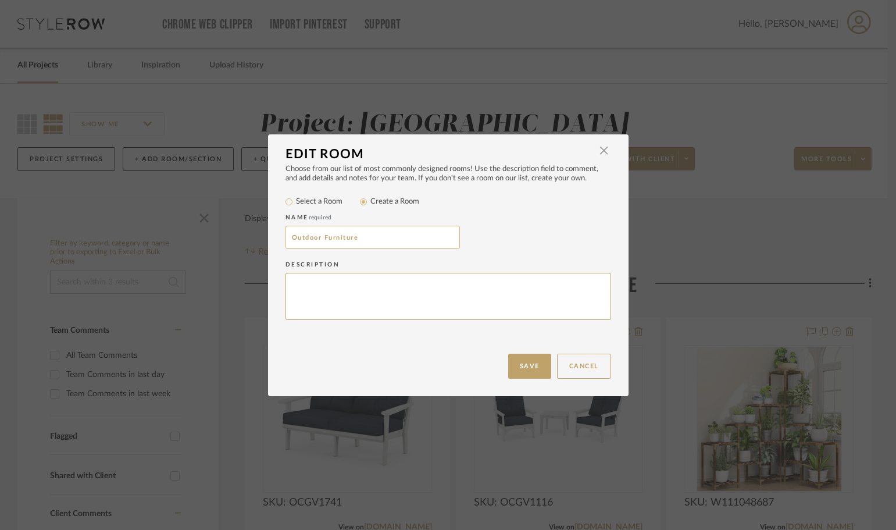
click at [373, 237] on input "Outdoor Furniture" at bounding box center [373, 237] width 174 height 23
paste input "2nd & 3rd Floor Porch"
type input "2nd & 3rd Floor Porch"
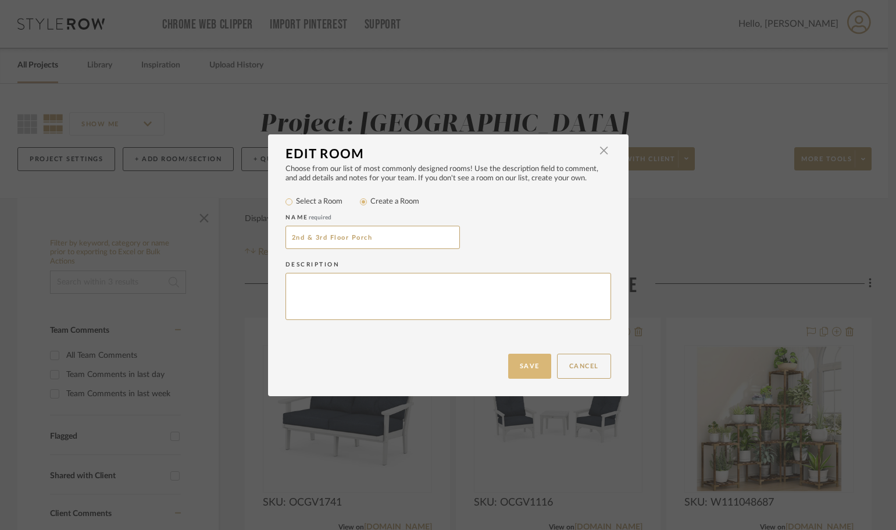
click at [529, 377] on button "Save" at bounding box center [529, 366] width 43 height 25
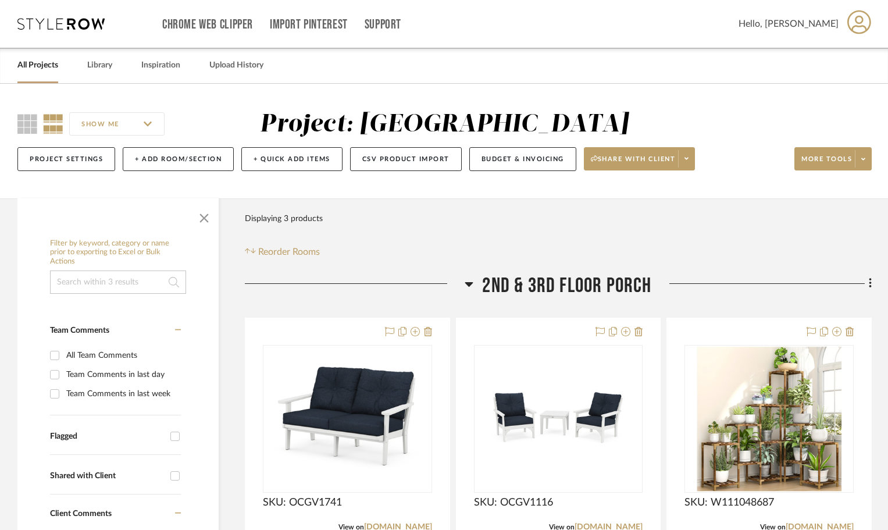
click at [472, 283] on icon at bounding box center [469, 284] width 8 height 5
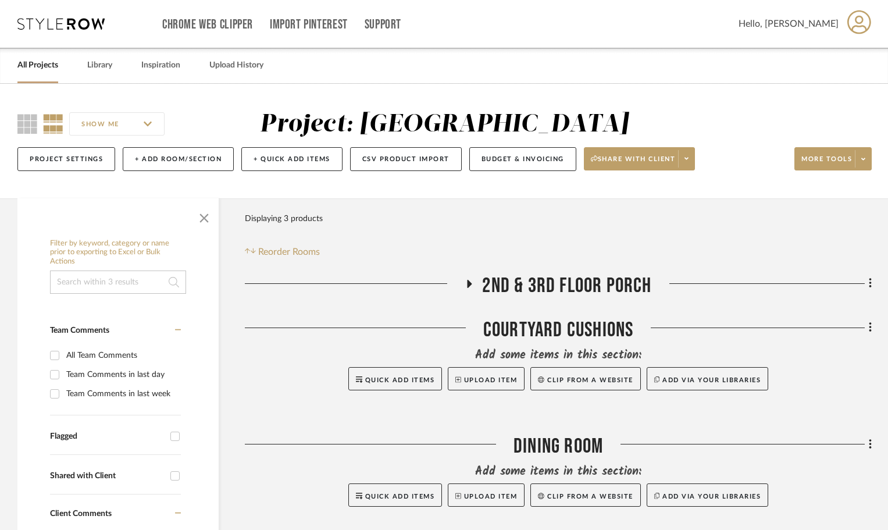
click at [472, 289] on fa-icon at bounding box center [469, 287] width 9 height 17
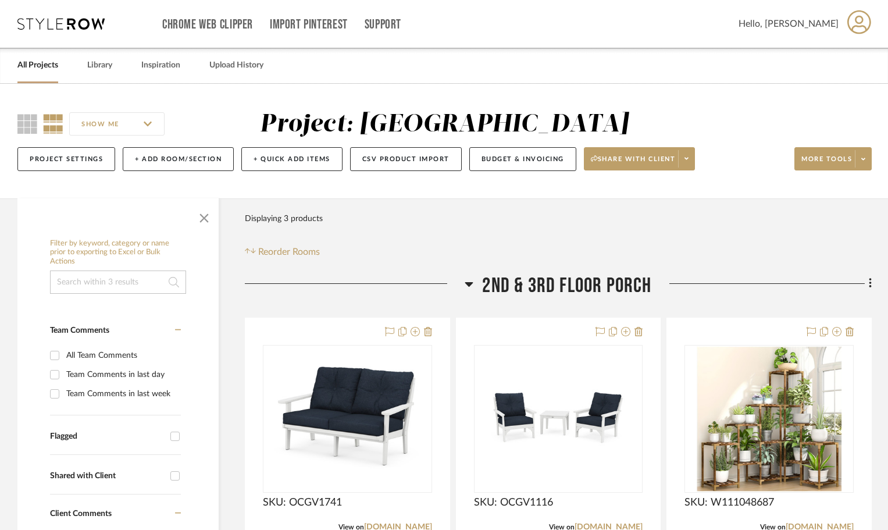
click at [473, 286] on icon at bounding box center [469, 284] width 9 height 14
